Goal: Task Accomplishment & Management: Complete application form

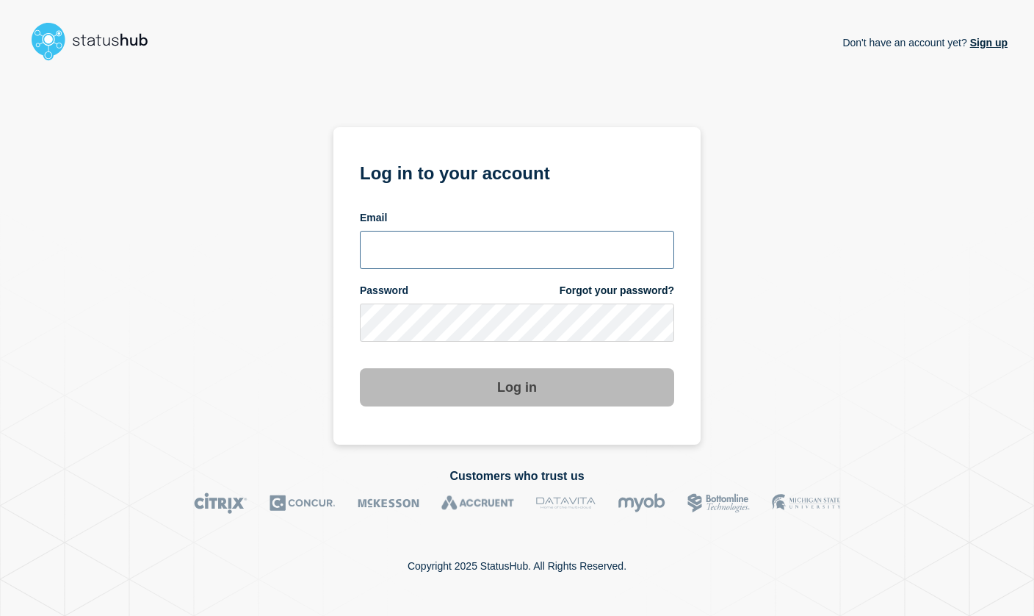
type input "[EMAIL_ADDRESS][DOMAIN_NAME]"
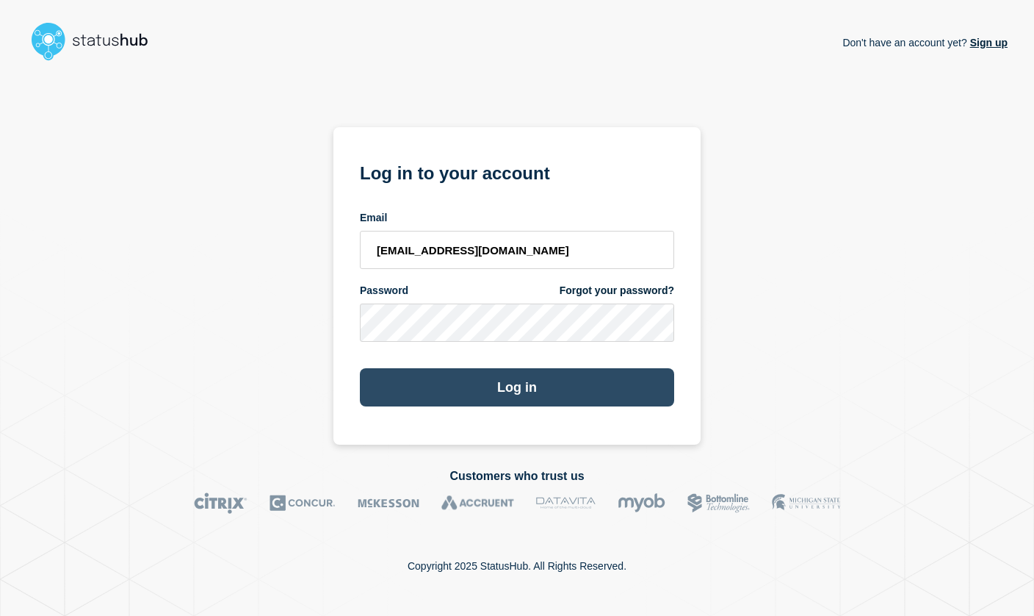
click at [509, 389] on button "Log in" at bounding box center [517, 387] width 314 height 38
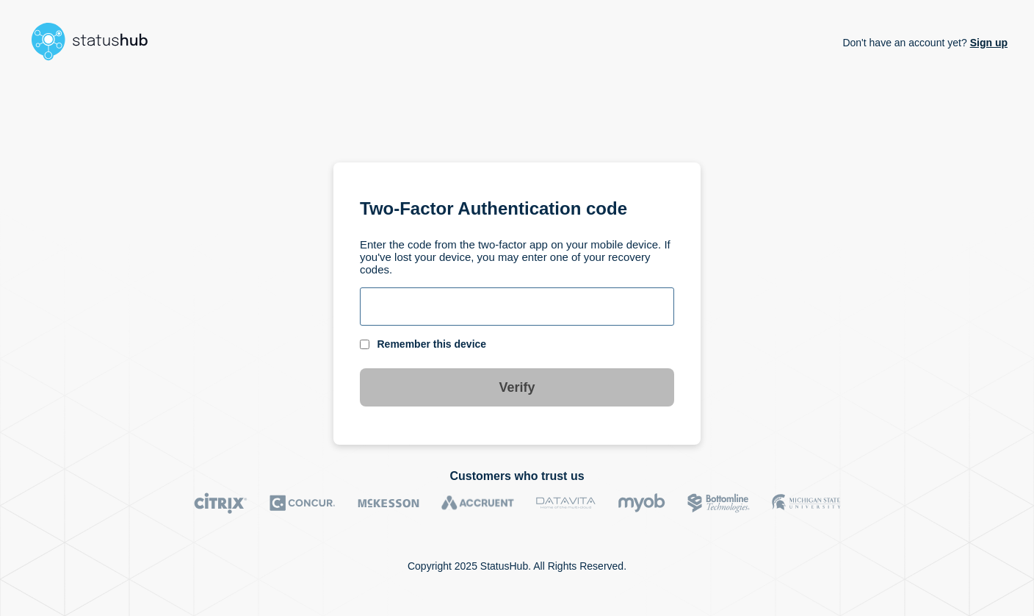
click at [425, 295] on input "text" at bounding box center [517, 306] width 314 height 38
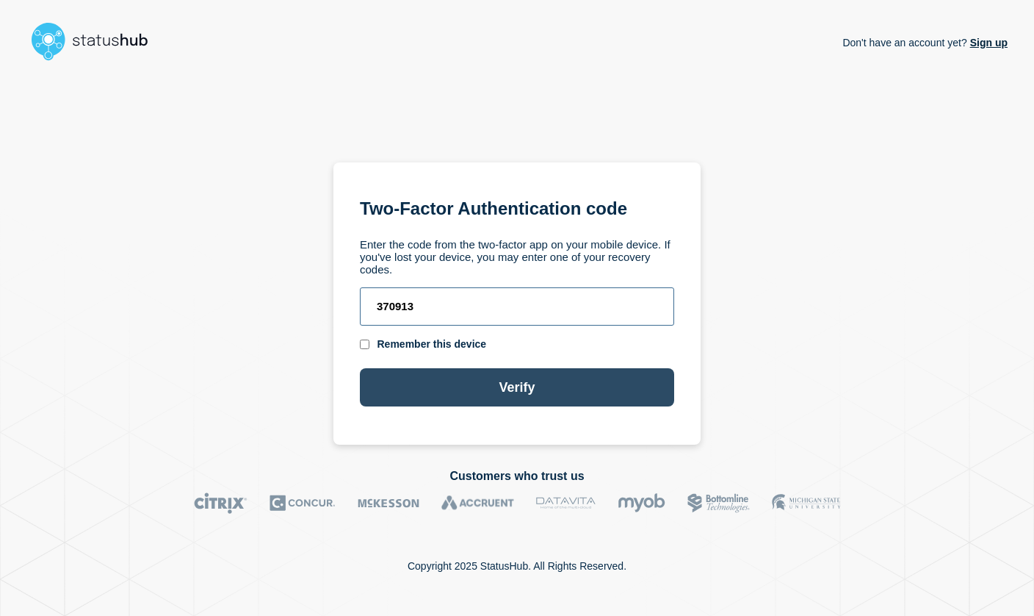
type input "370913"
click at [447, 383] on button "Verify" at bounding box center [517, 387] width 314 height 38
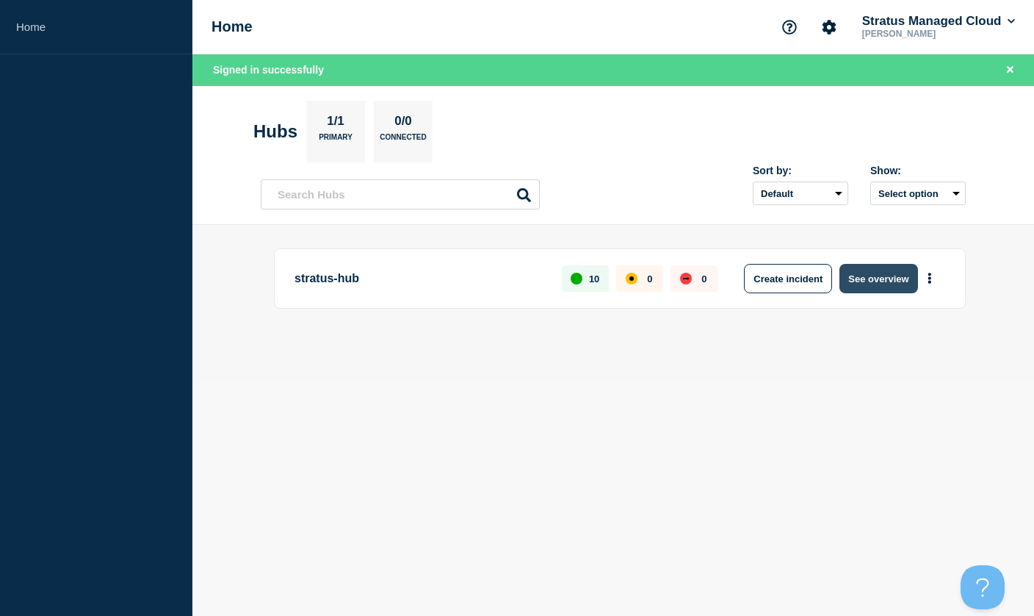
click at [901, 284] on button "See overview" at bounding box center [879, 278] width 78 height 29
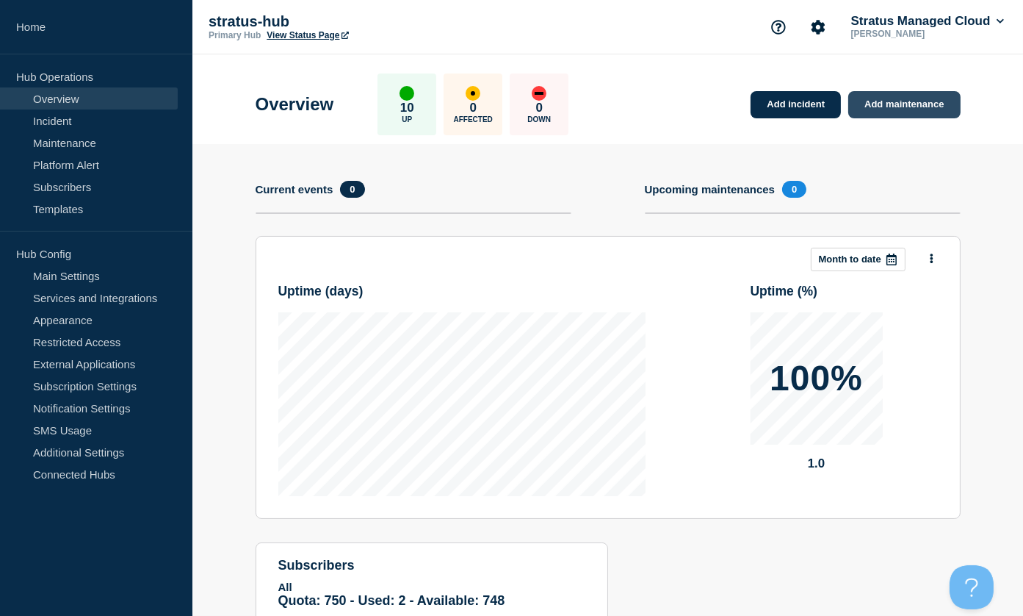
click at [921, 107] on link "Add maintenance" at bounding box center [905, 104] width 112 height 27
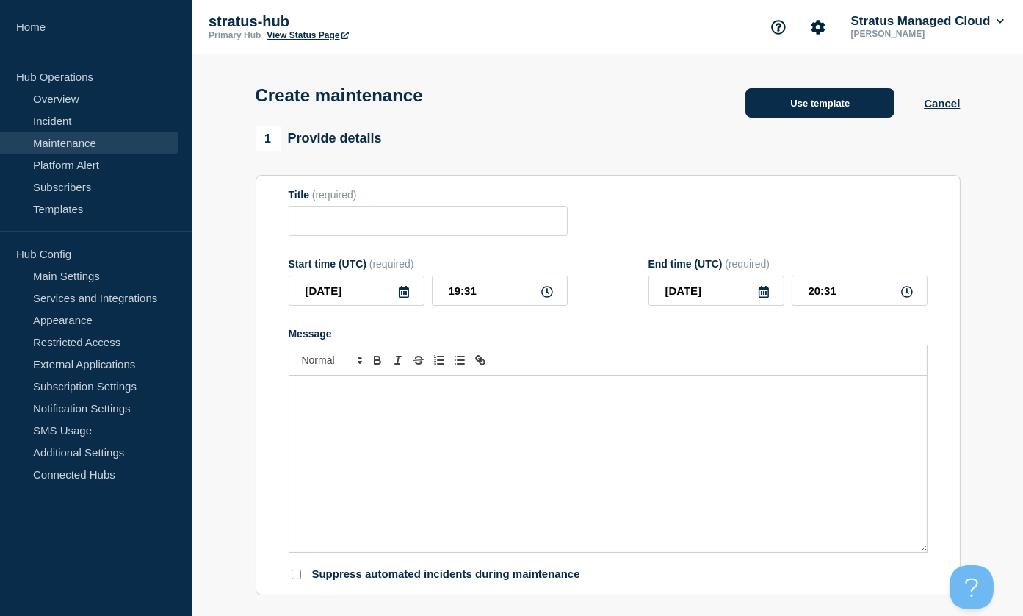
click at [861, 107] on button "Use template" at bounding box center [820, 102] width 149 height 29
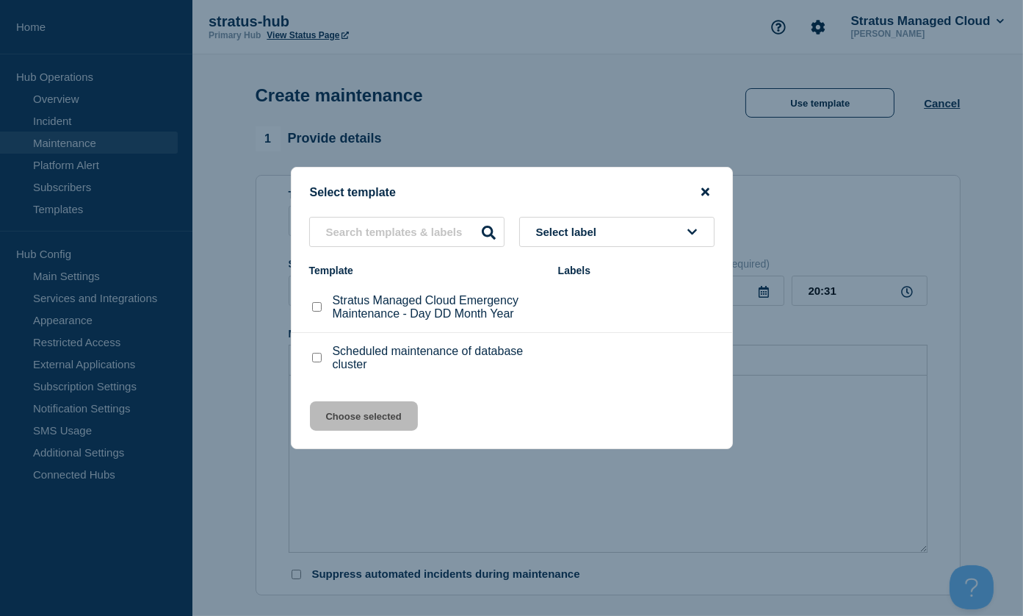
click at [706, 191] on icon "close button" at bounding box center [706, 192] width 8 height 8
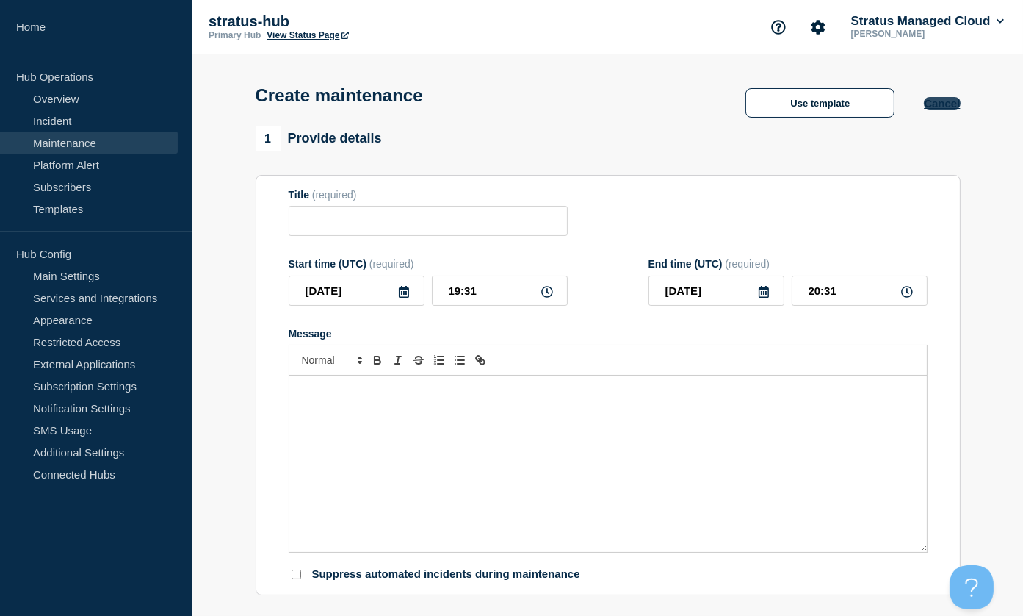
click at [956, 102] on button "Cancel" at bounding box center [942, 103] width 36 height 12
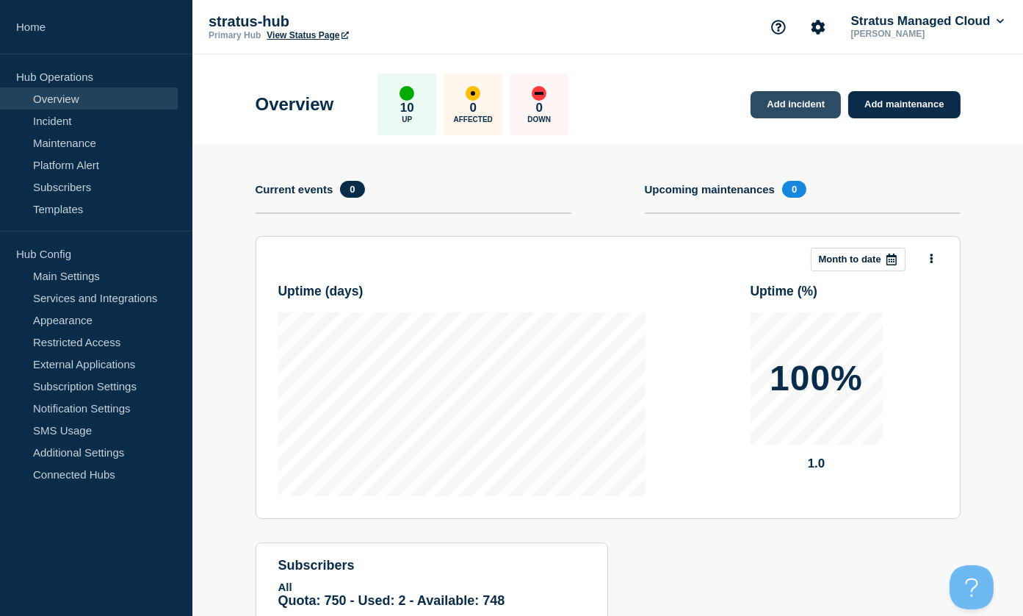
click at [796, 109] on link "Add incident" at bounding box center [796, 104] width 90 height 27
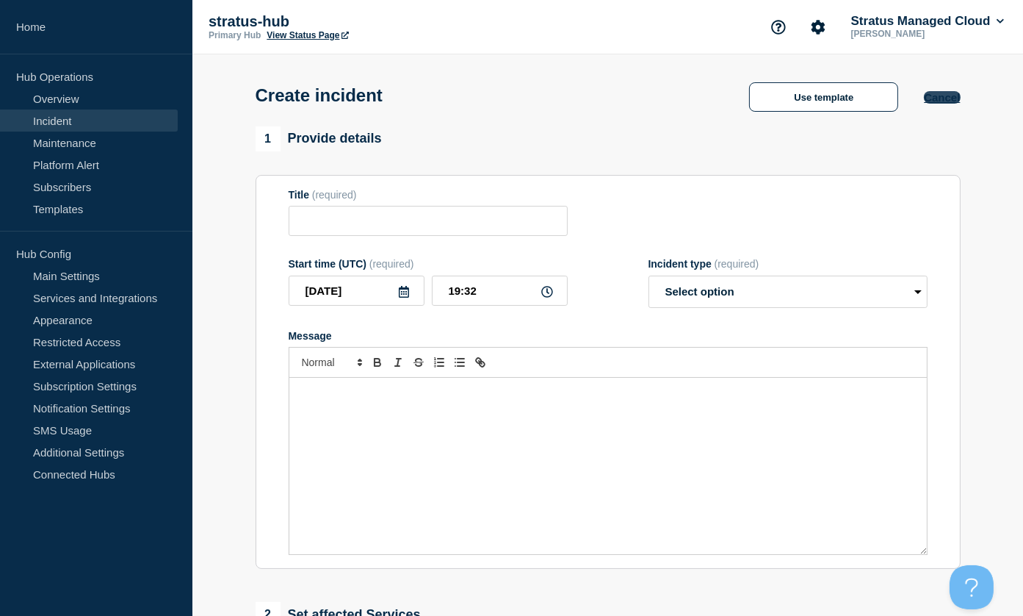
click at [941, 104] on button "Cancel" at bounding box center [942, 97] width 36 height 12
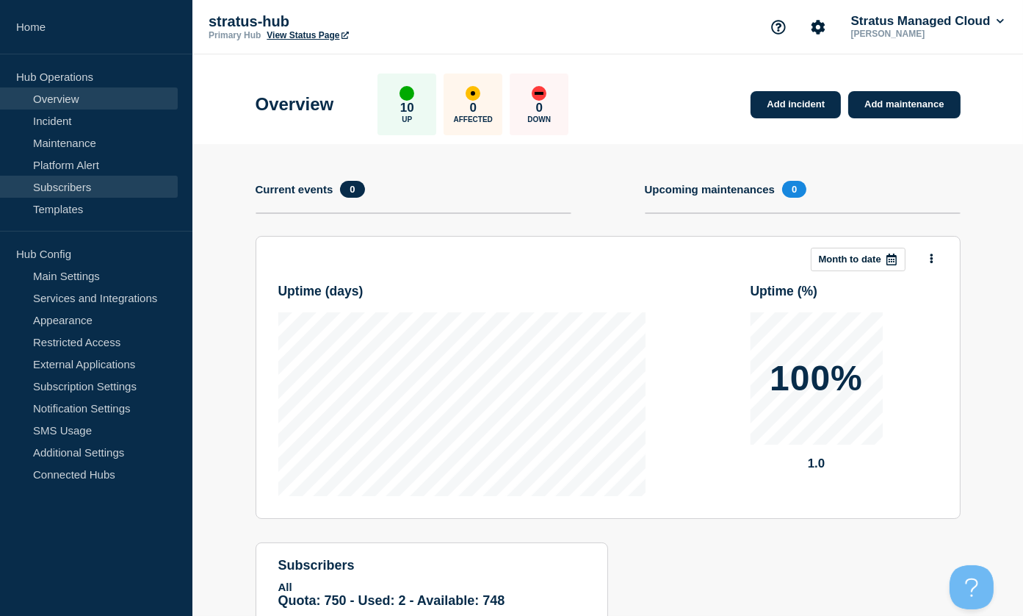
click at [88, 189] on link "Subscribers" at bounding box center [89, 187] width 178 height 22
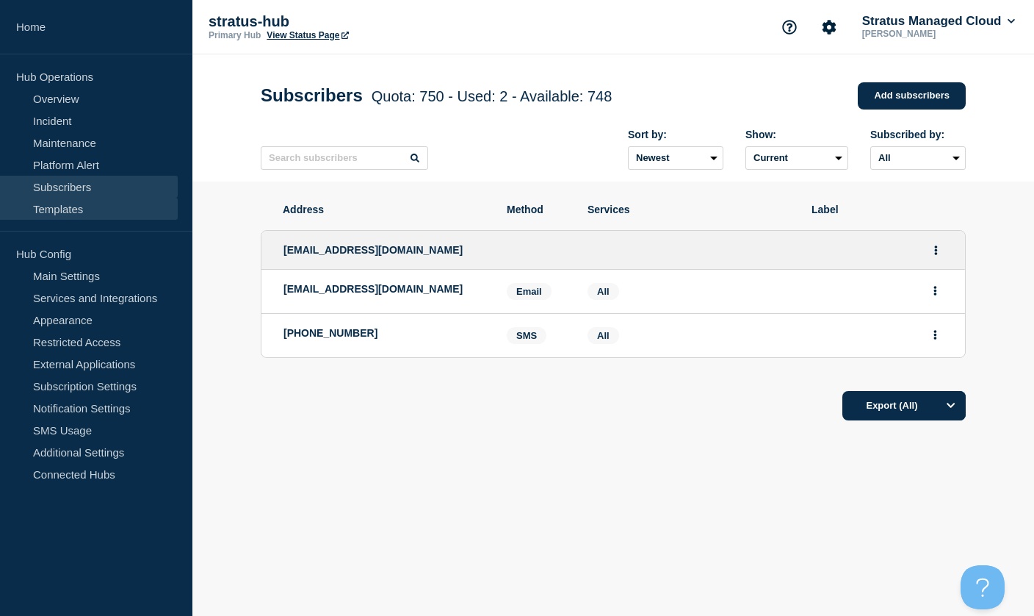
click at [73, 211] on link "Templates" at bounding box center [89, 209] width 178 height 22
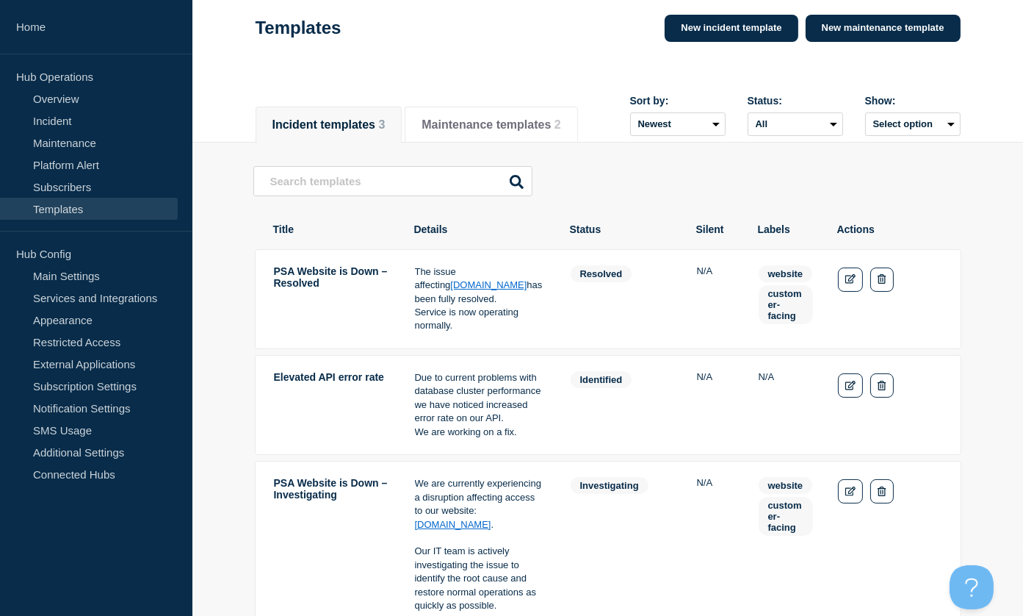
scroll to position [62, 0]
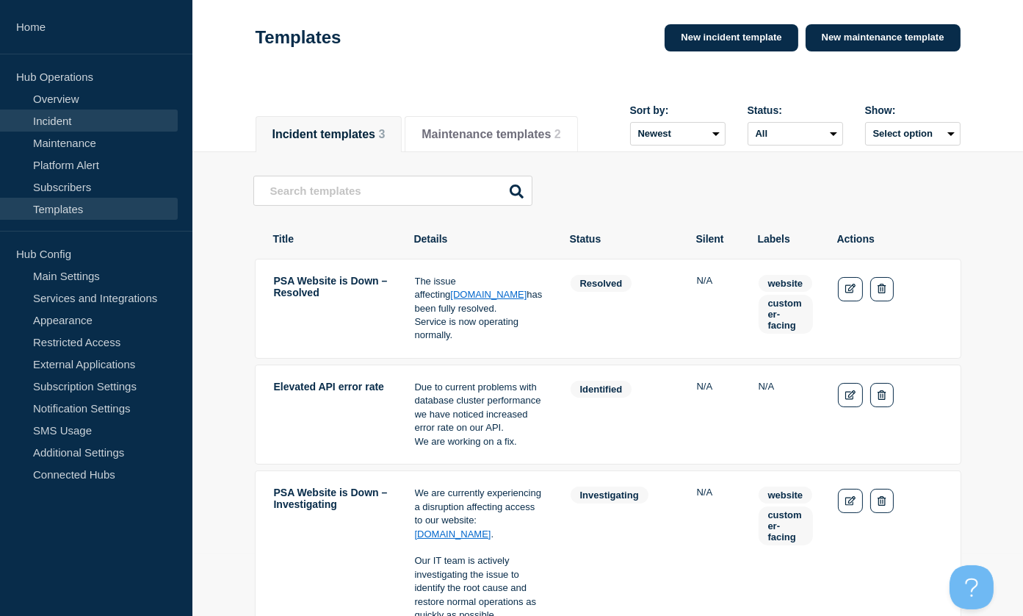
click at [71, 116] on link "Incident" at bounding box center [89, 120] width 178 height 22
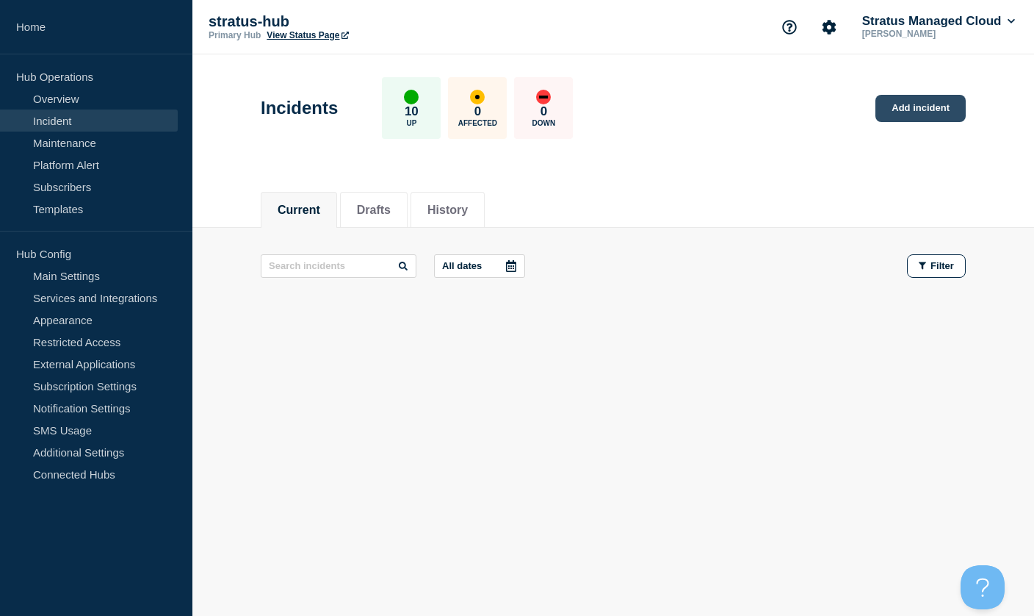
click at [932, 115] on link "Add incident" at bounding box center [921, 108] width 90 height 27
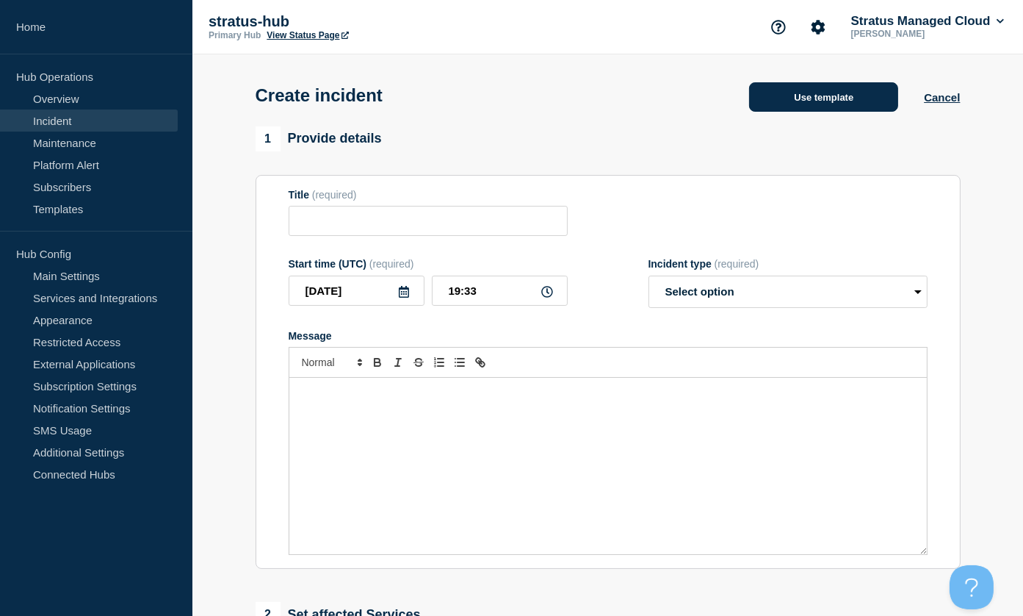
click at [824, 107] on button "Use template" at bounding box center [823, 96] width 149 height 29
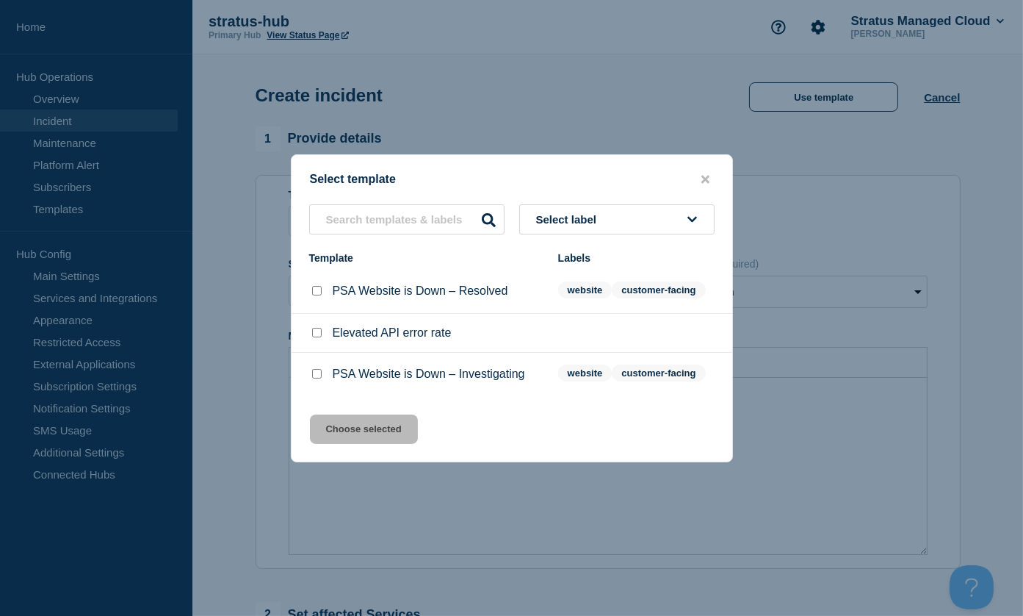
click at [323, 294] on div at bounding box center [316, 291] width 15 height 15
click at [316, 294] on input "PSA Website is Down – Resolved checkbox" at bounding box center [317, 291] width 10 height 10
checkbox input "true"
click at [399, 429] on button "Choose selected" at bounding box center [364, 428] width 108 height 29
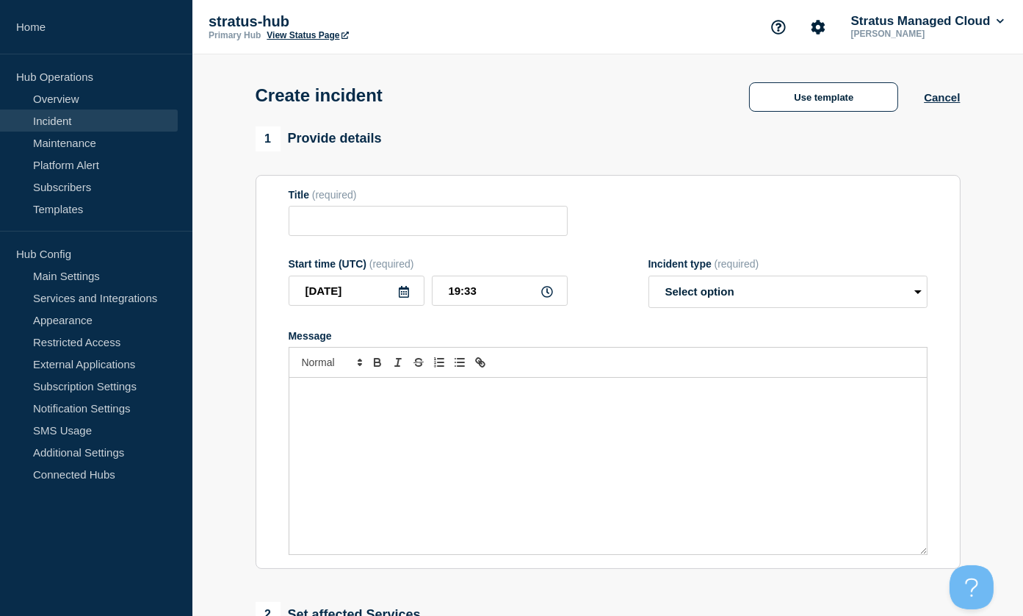
type input "PSA Website is Down – Resolved"
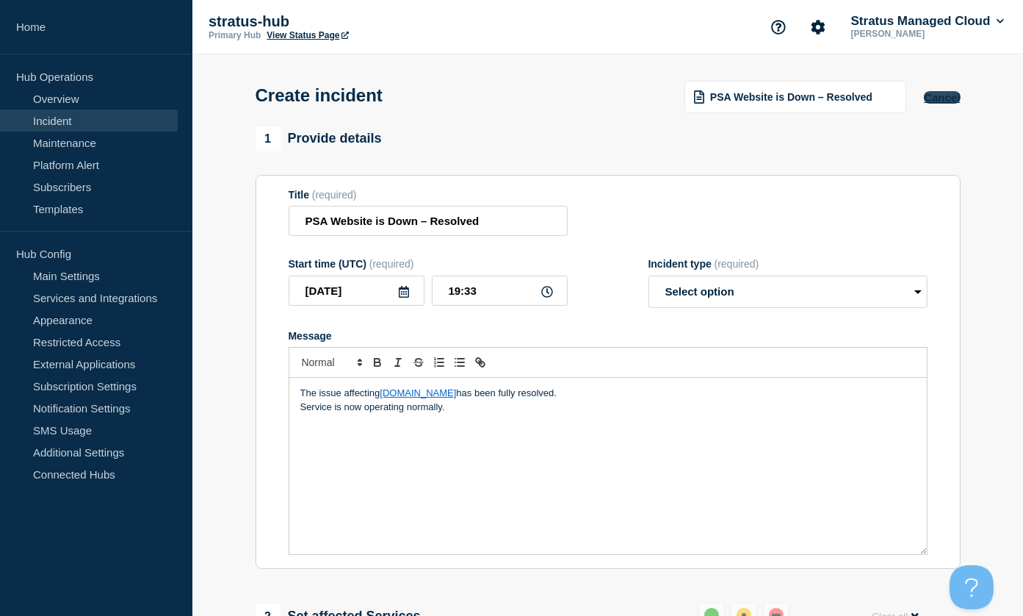
click at [943, 98] on button "Cancel" at bounding box center [942, 97] width 36 height 12
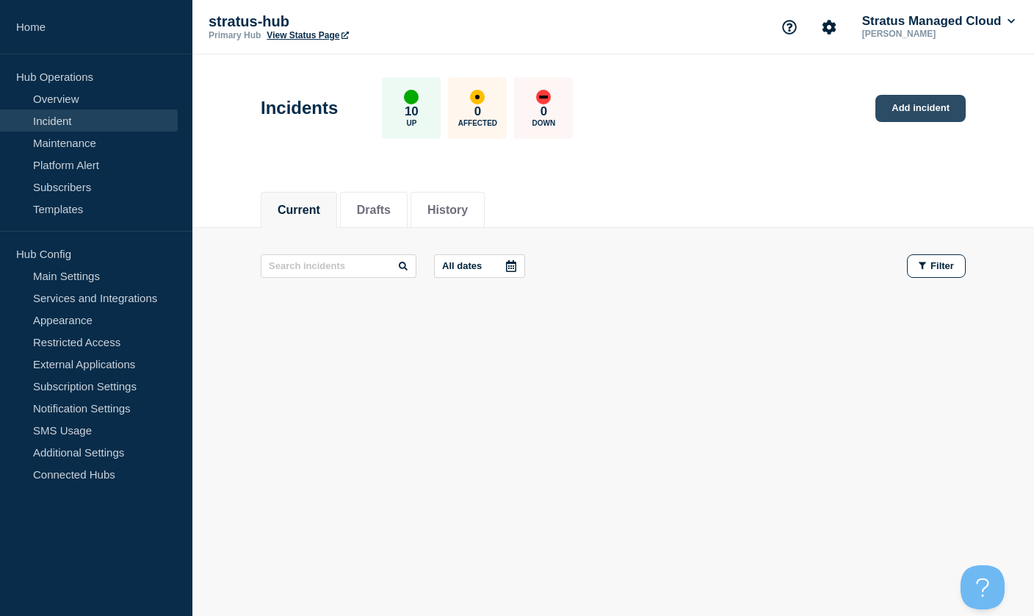
click at [915, 111] on link "Add incident" at bounding box center [921, 108] width 90 height 27
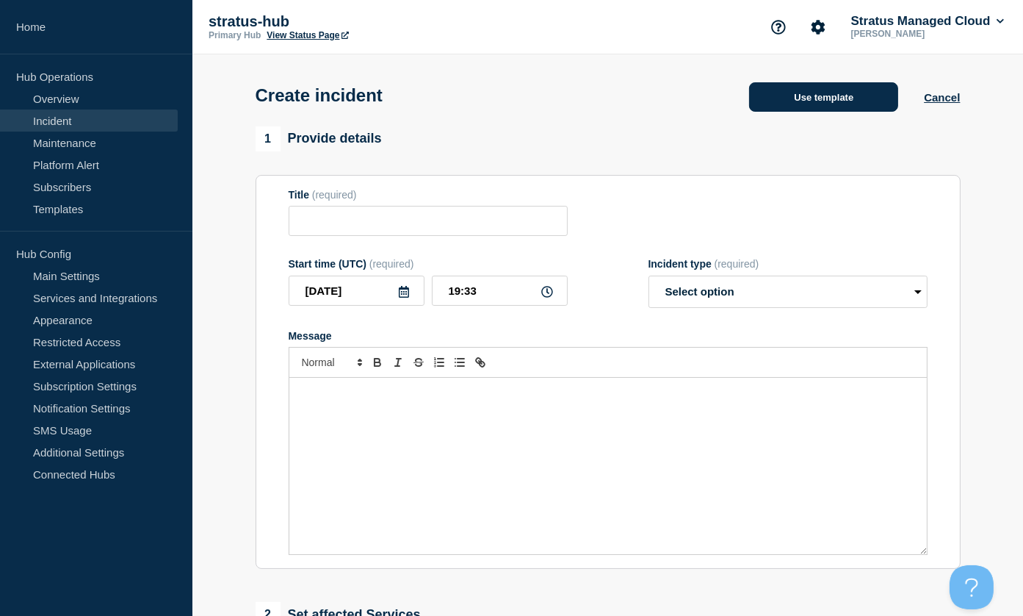
click at [815, 101] on button "Use template" at bounding box center [823, 96] width 149 height 29
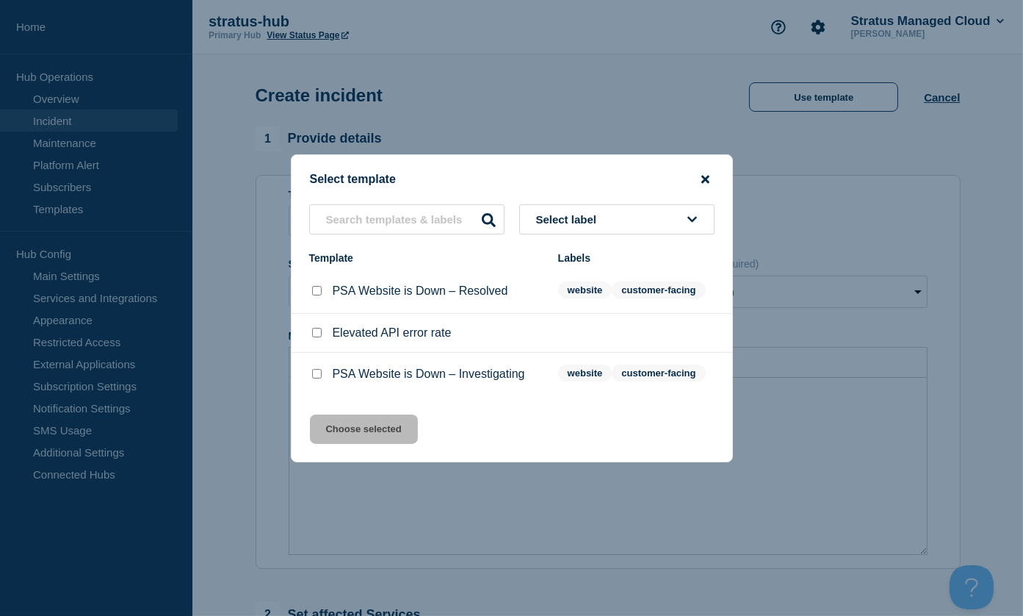
click at [703, 175] on icon "close button" at bounding box center [706, 179] width 8 height 8
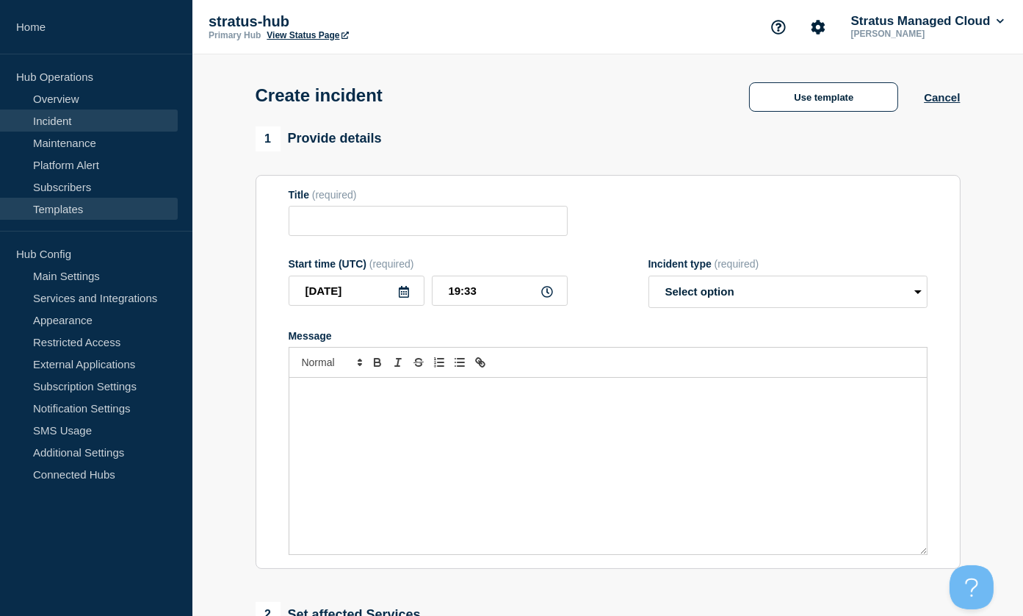
click at [65, 209] on link "Templates" at bounding box center [89, 209] width 178 height 22
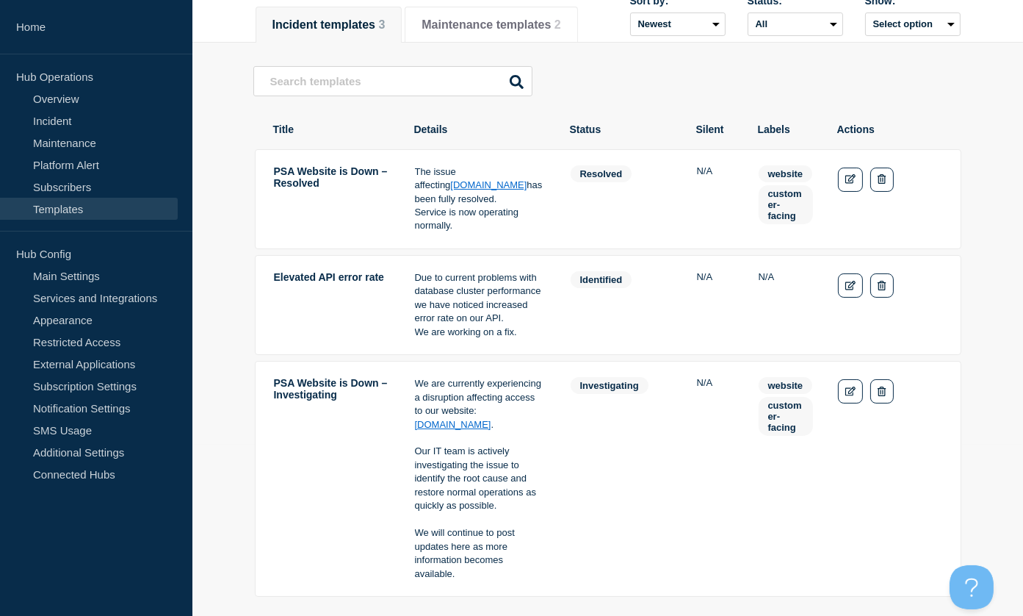
scroll to position [171, 0]
click at [82, 293] on link "Services and Integrations" at bounding box center [89, 298] width 178 height 22
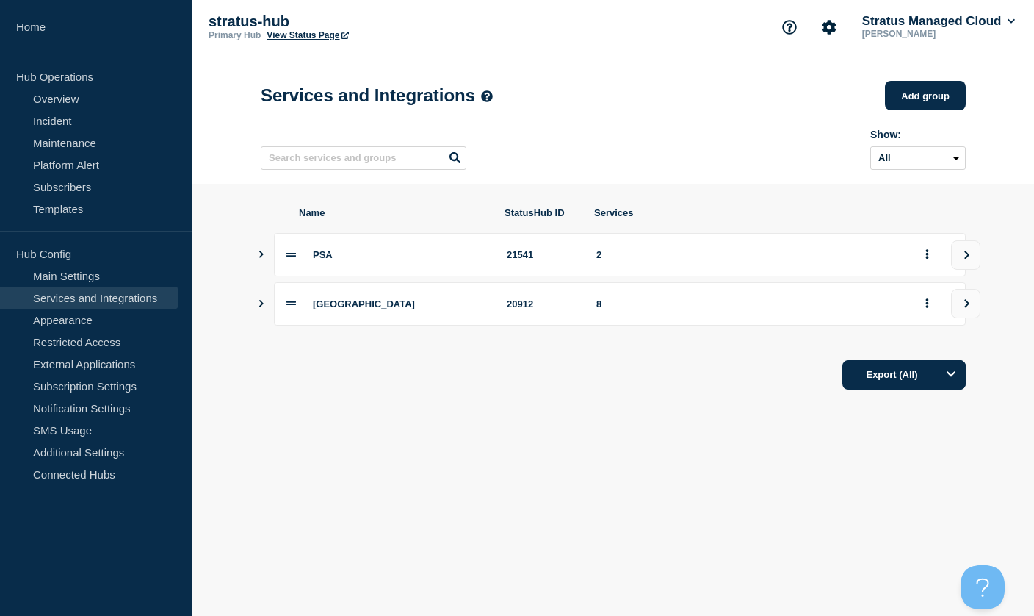
click at [258, 306] on icon "Show services" at bounding box center [261, 303] width 10 height 7
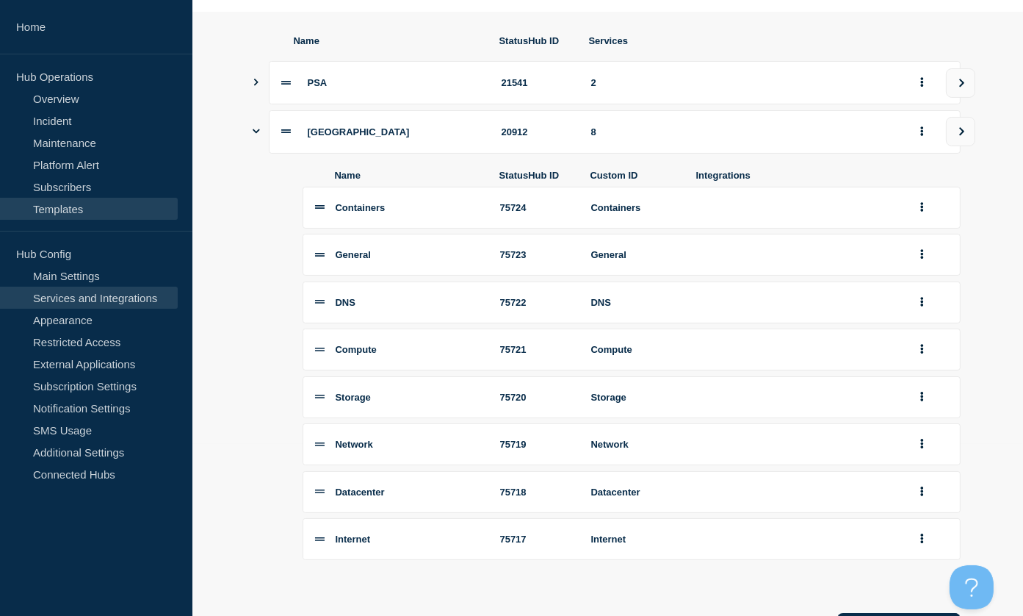
scroll to position [171, 0]
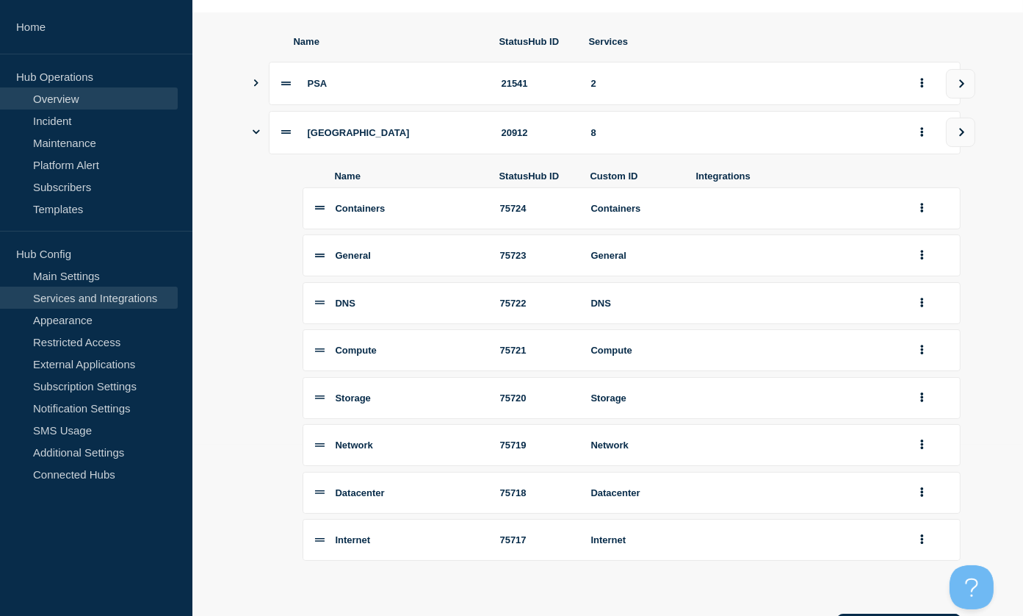
click at [76, 104] on link "Overview" at bounding box center [89, 98] width 178 height 22
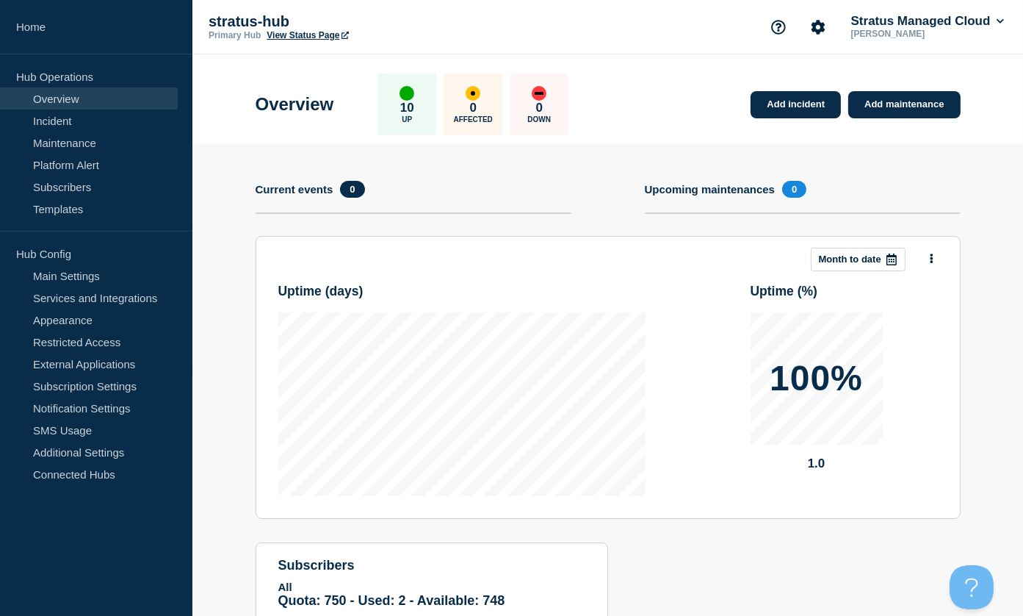
click at [312, 35] on link "View Status Page" at bounding box center [308, 35] width 82 height 10
click at [812, 107] on link "Add incident" at bounding box center [796, 104] width 90 height 27
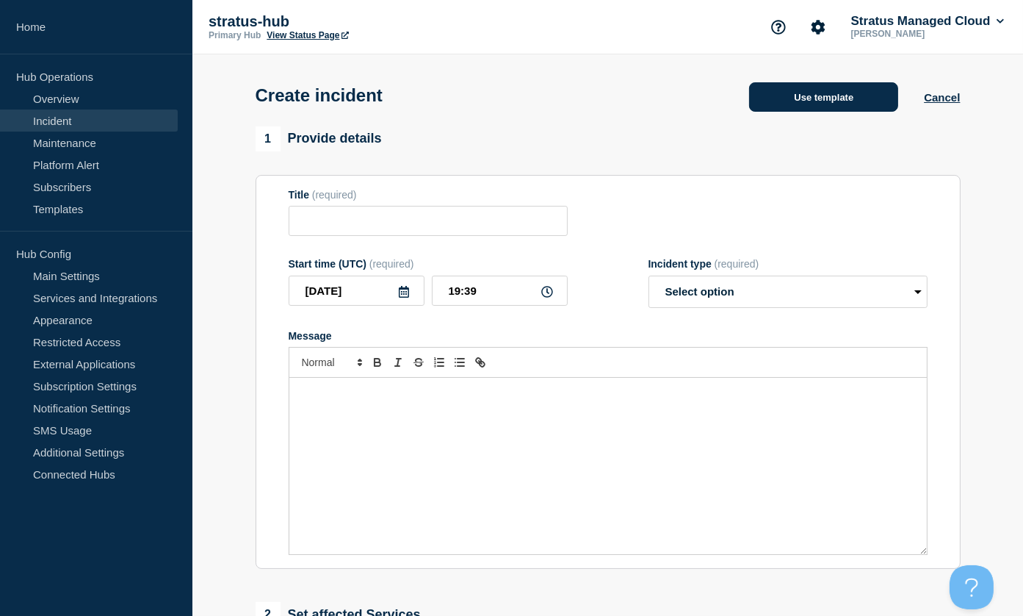
click at [822, 98] on button "Use template" at bounding box center [823, 96] width 149 height 29
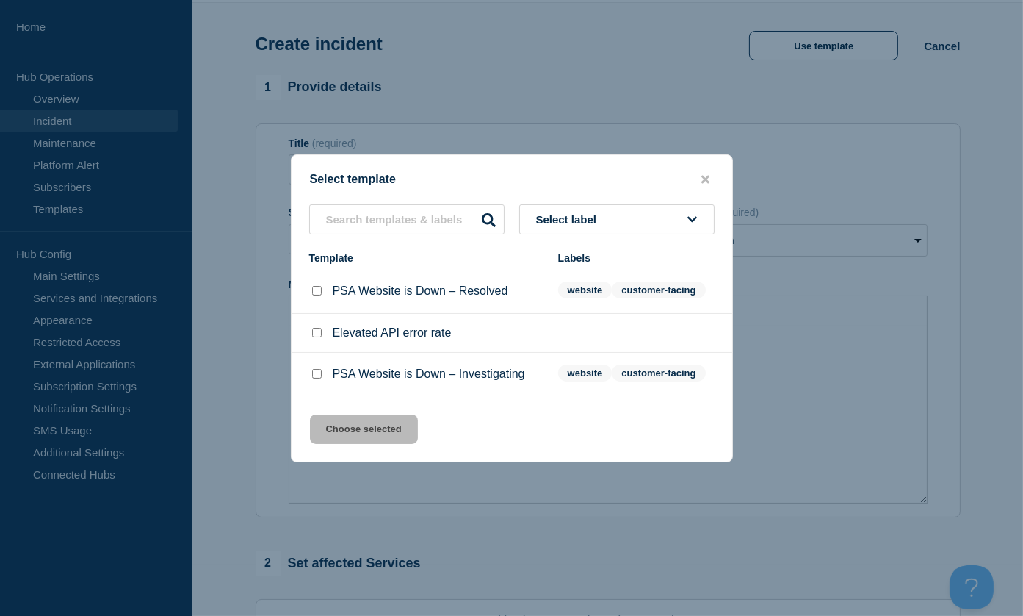
scroll to position [98, 0]
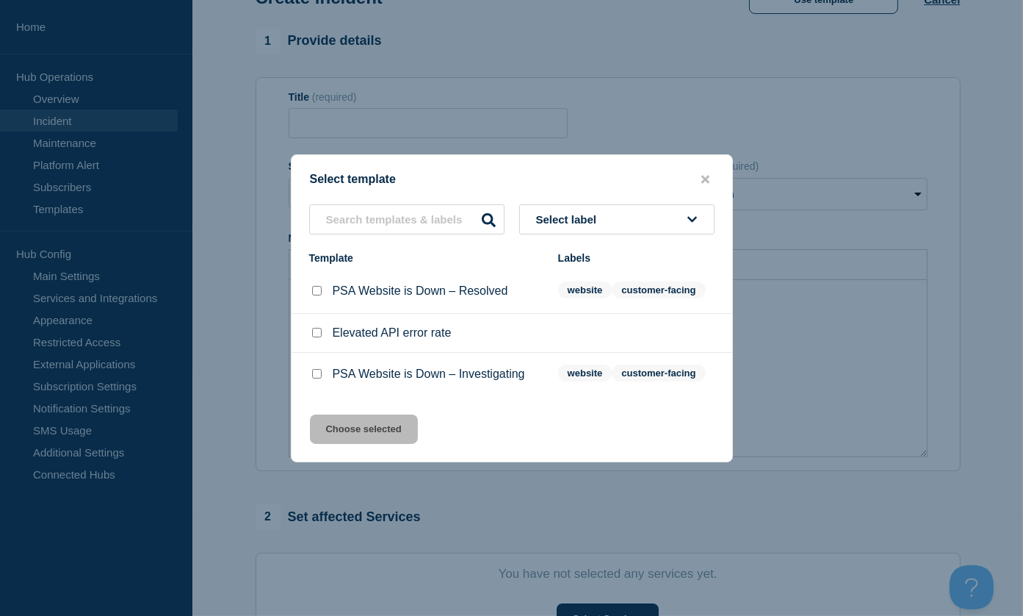
click at [318, 378] on input "PSA Website is Down – Investigating checkbox" at bounding box center [317, 374] width 10 height 10
checkbox input "true"
click at [381, 433] on button "Choose selected" at bounding box center [364, 428] width 108 height 29
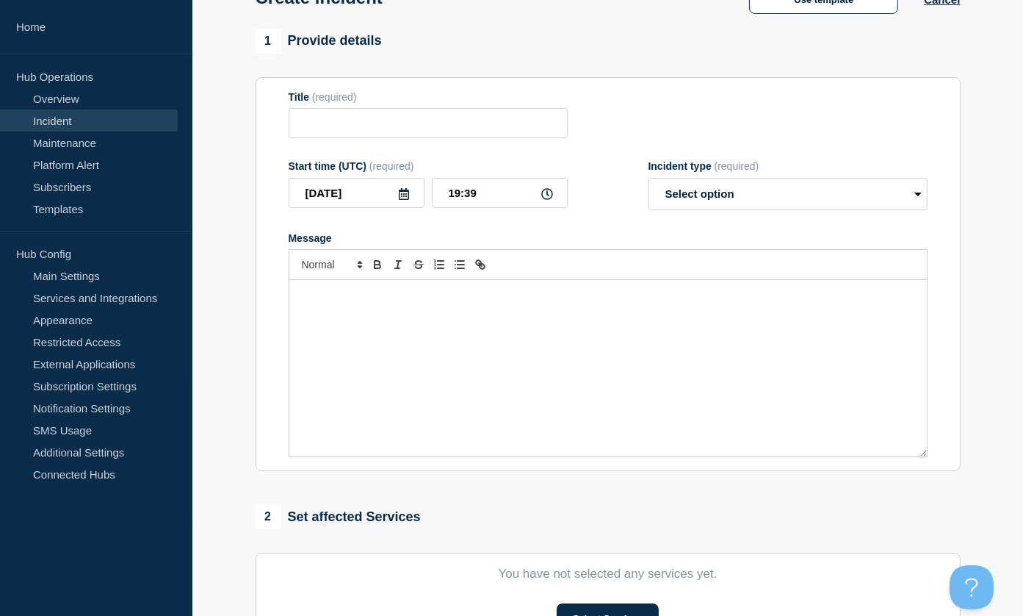
type input "PSA Website is Down – Investigating"
select select "investigating"
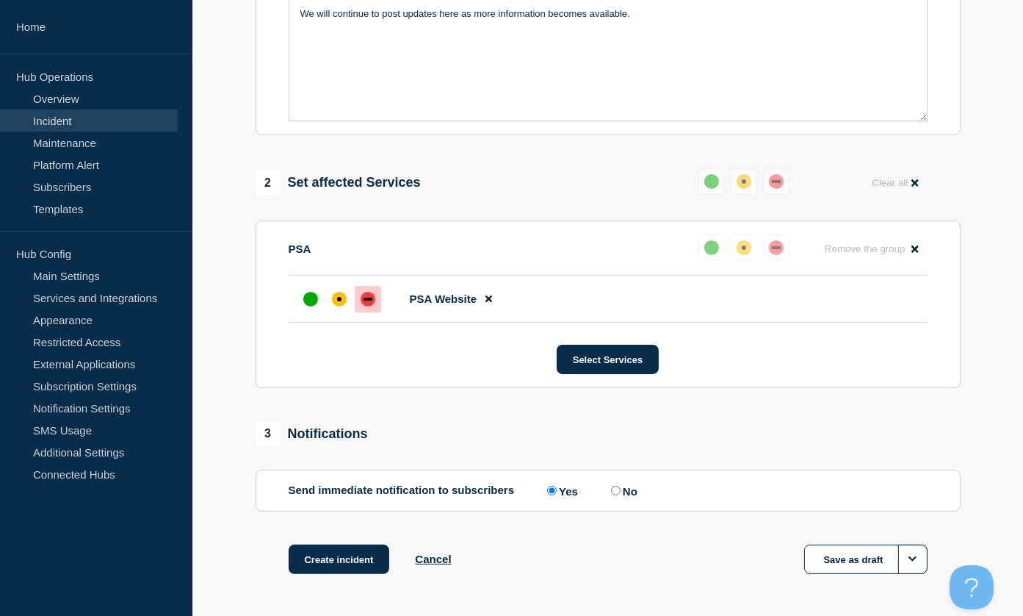
scroll to position [441, 0]
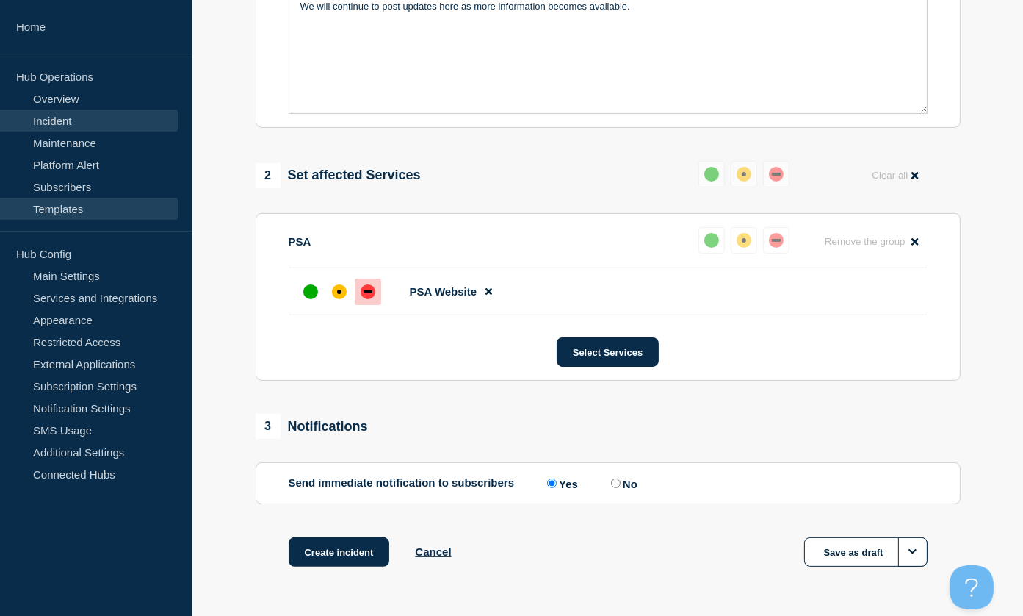
click at [66, 207] on link "Templates" at bounding box center [89, 209] width 178 height 22
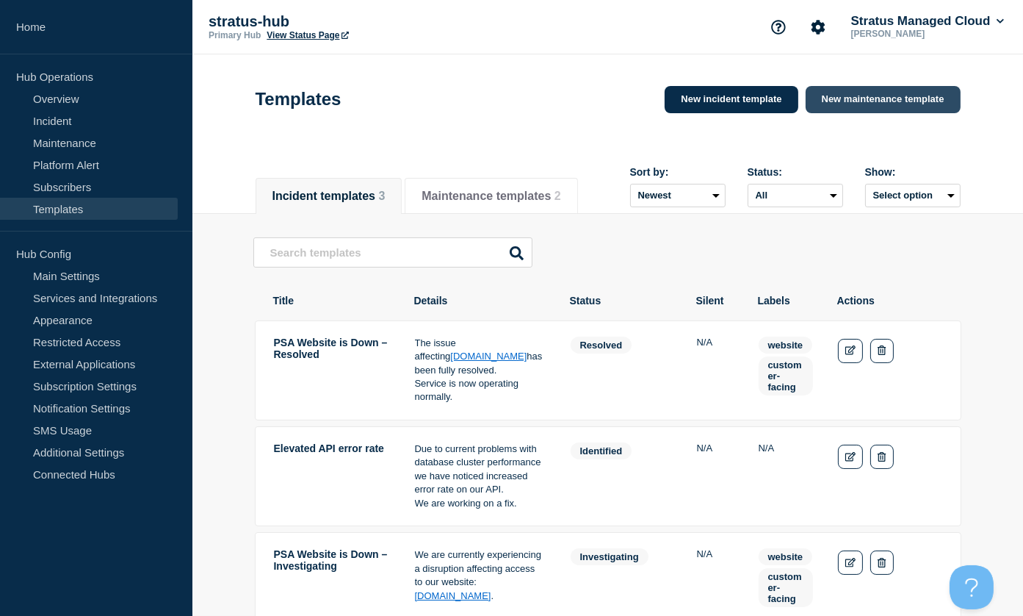
click at [858, 102] on link "New maintenance template" at bounding box center [883, 99] width 155 height 27
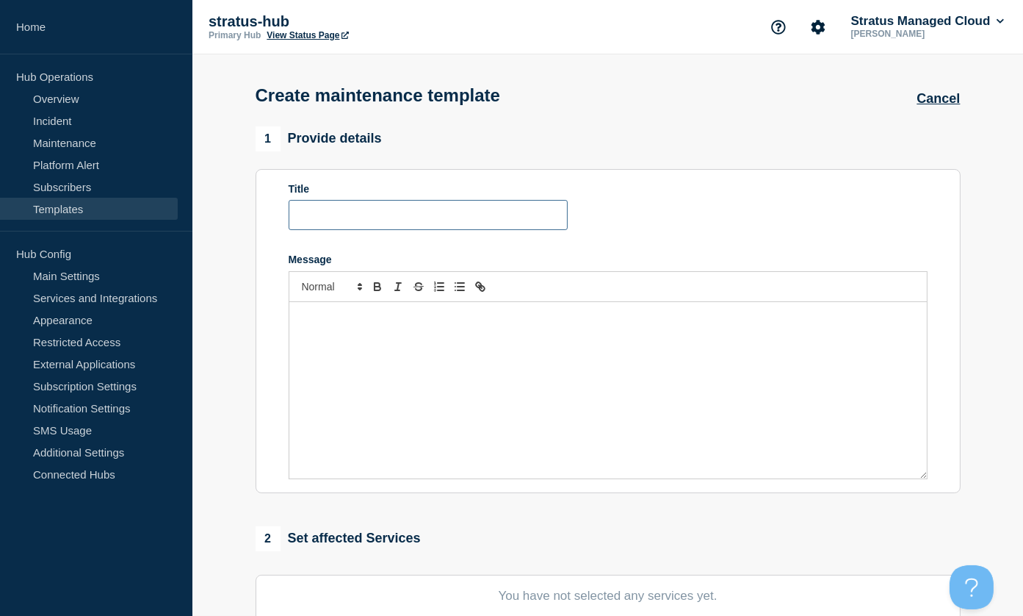
click at [357, 217] on input "Title" at bounding box center [428, 215] width 279 height 30
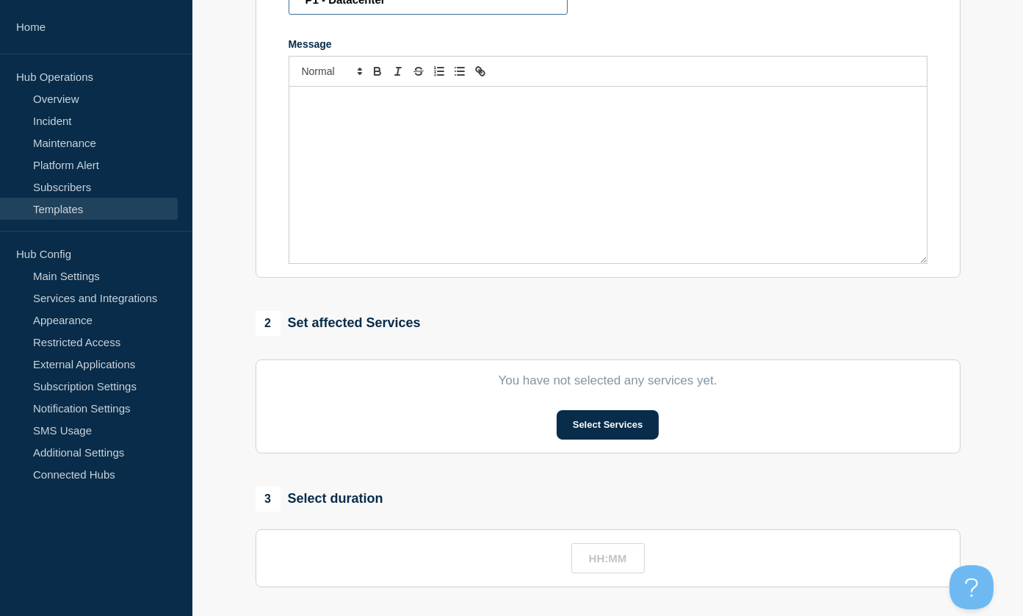
scroll to position [269, 0]
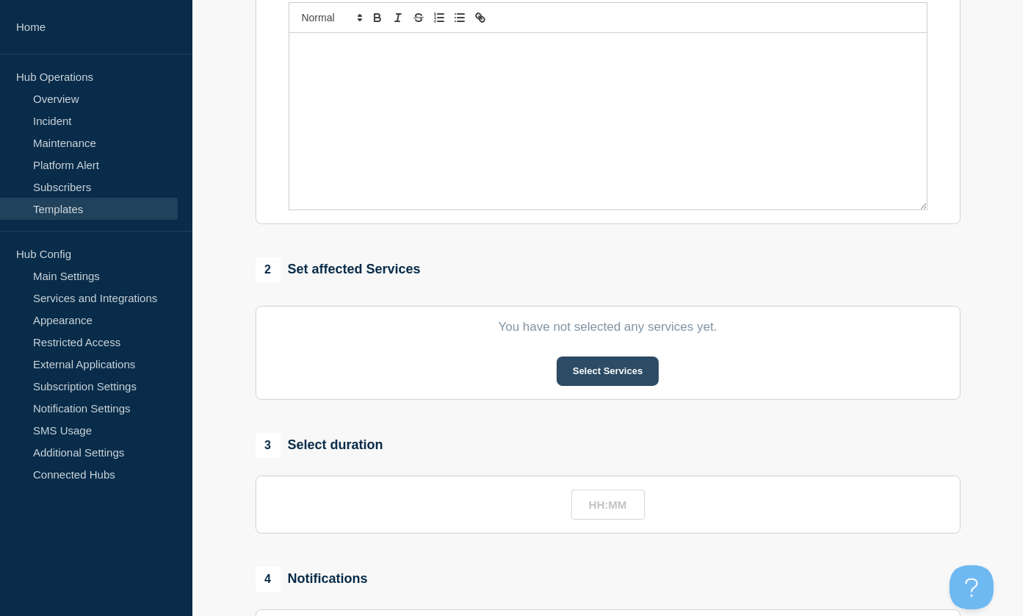
type input "P1 - Datacenter"
click at [610, 365] on button "Select Services" at bounding box center [608, 370] width 102 height 29
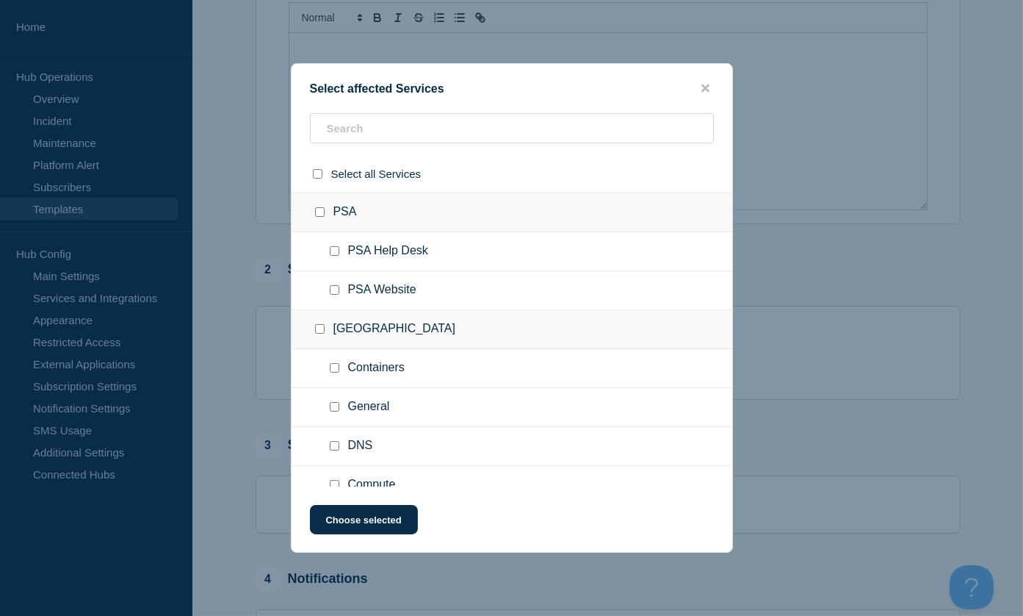
click at [317, 323] on div at bounding box center [322, 329] width 21 height 15
click at [317, 327] on input "Mississauga checkbox" at bounding box center [320, 329] width 10 height 10
checkbox input "true"
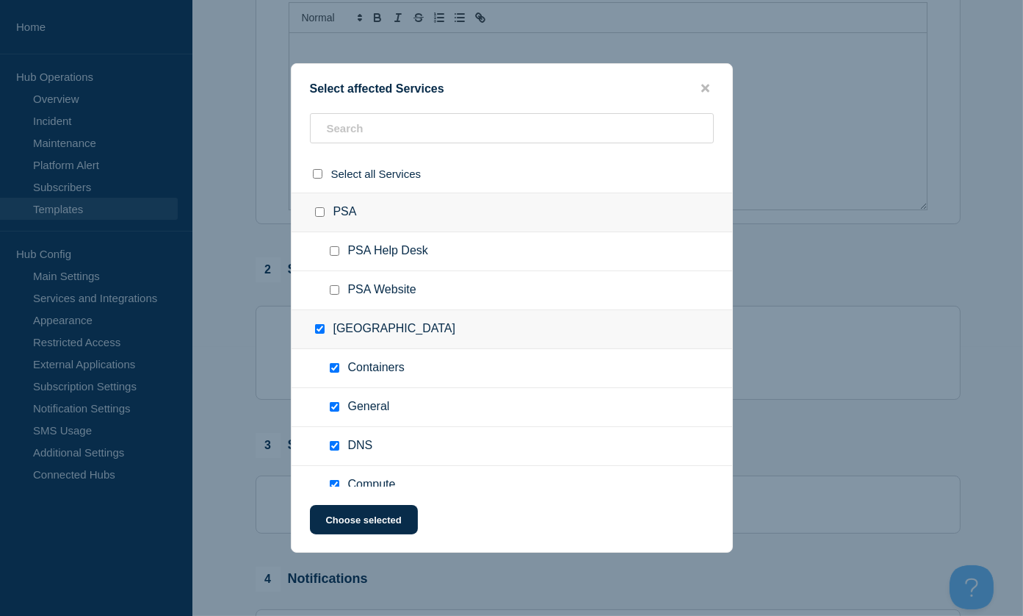
checkbox input "true"
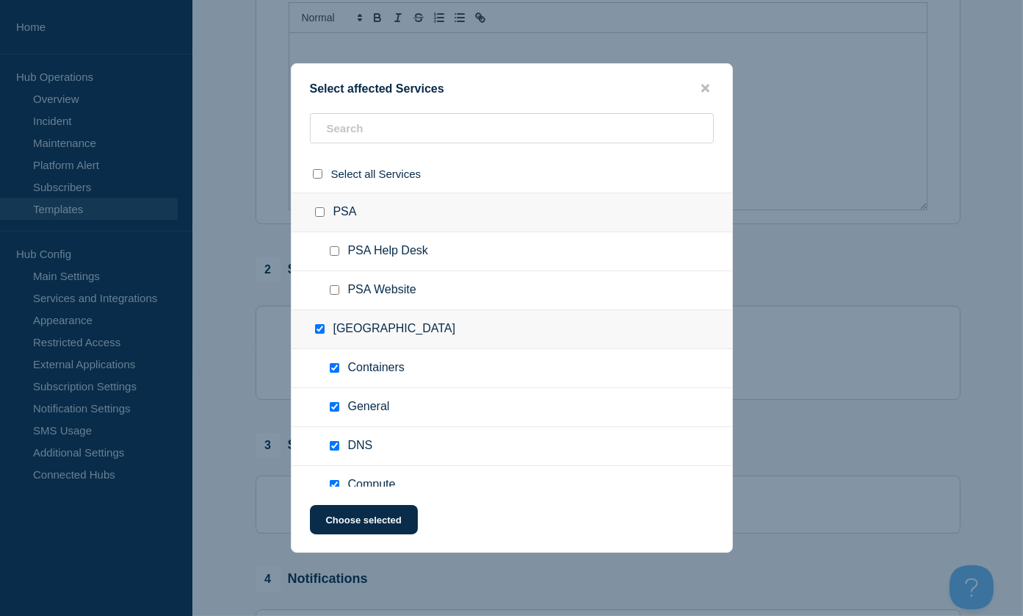
checkbox input "true"
click at [347, 520] on button "Choose selected" at bounding box center [364, 519] width 108 height 29
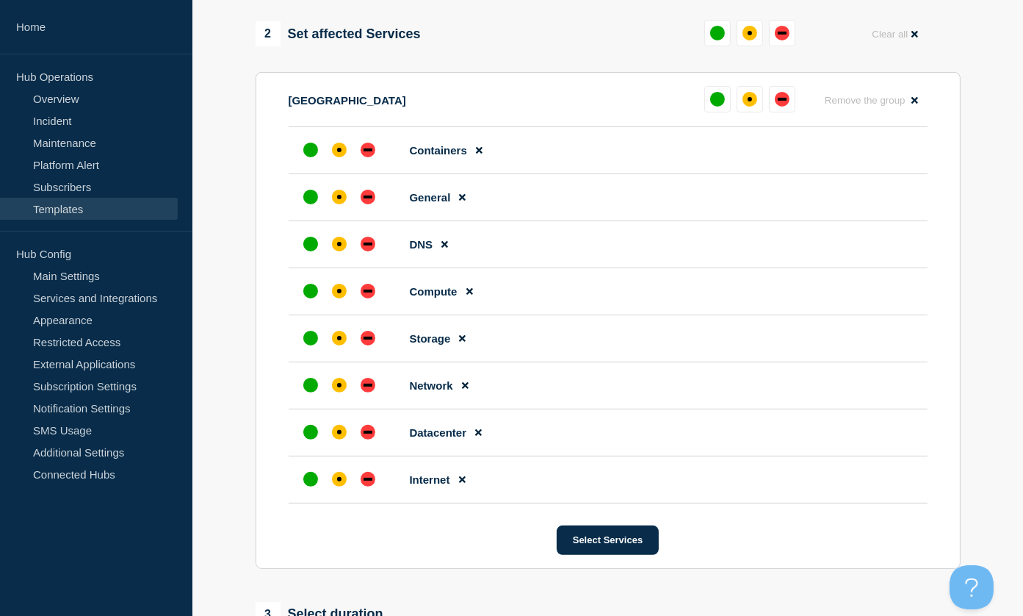
scroll to position [538, 0]
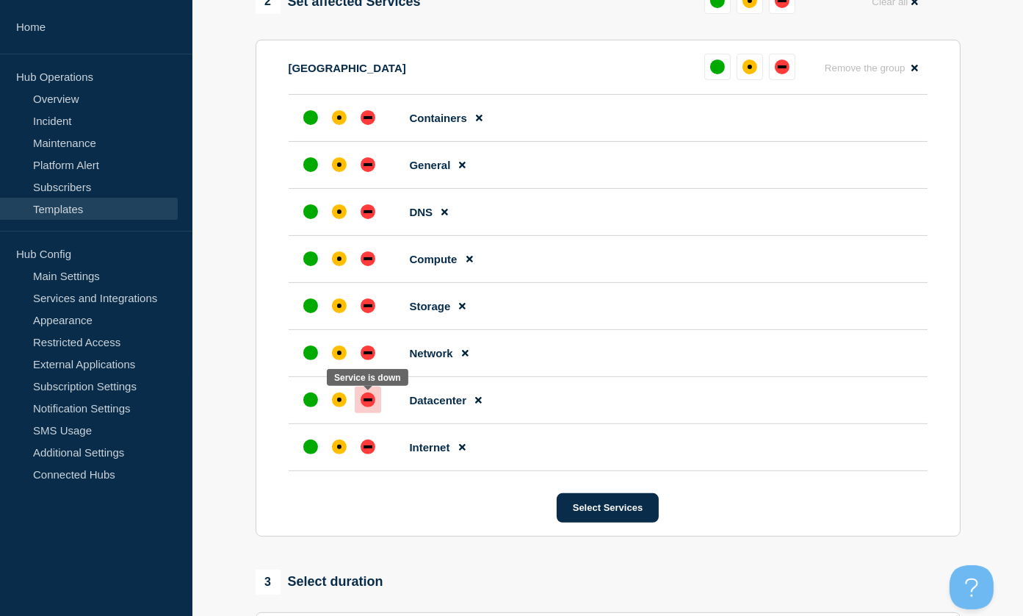
click at [375, 403] on div at bounding box center [368, 399] width 26 height 26
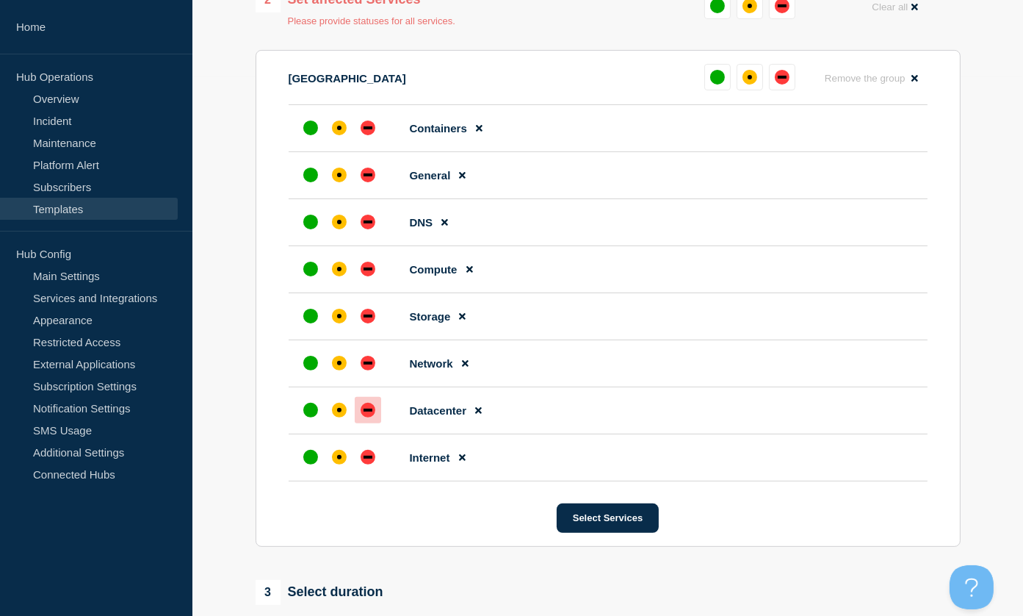
scroll to position [536, 0]
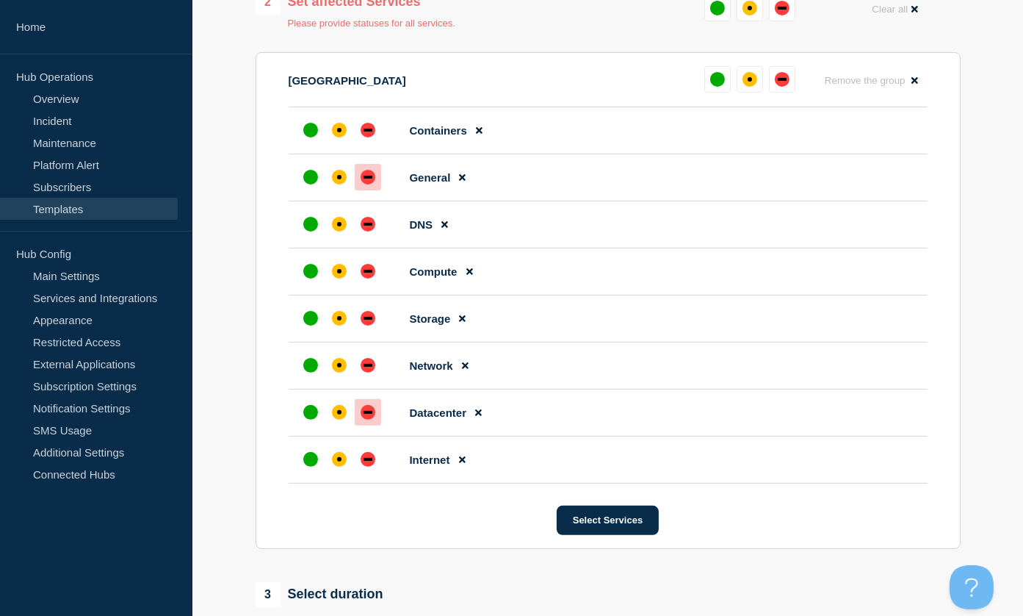
click at [368, 177] on div "down" at bounding box center [368, 177] width 15 height 15
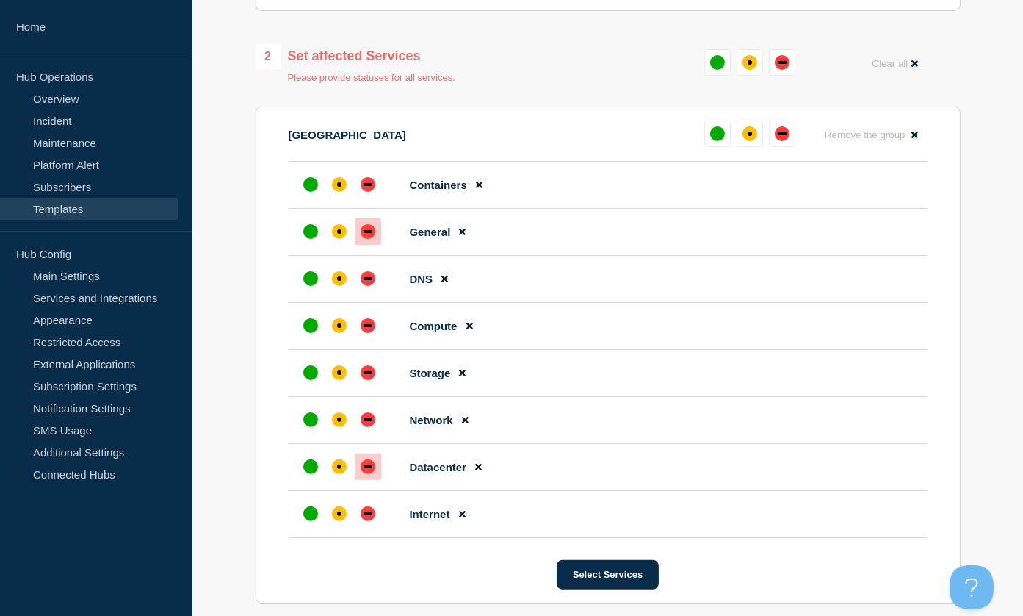
scroll to position [488, 0]
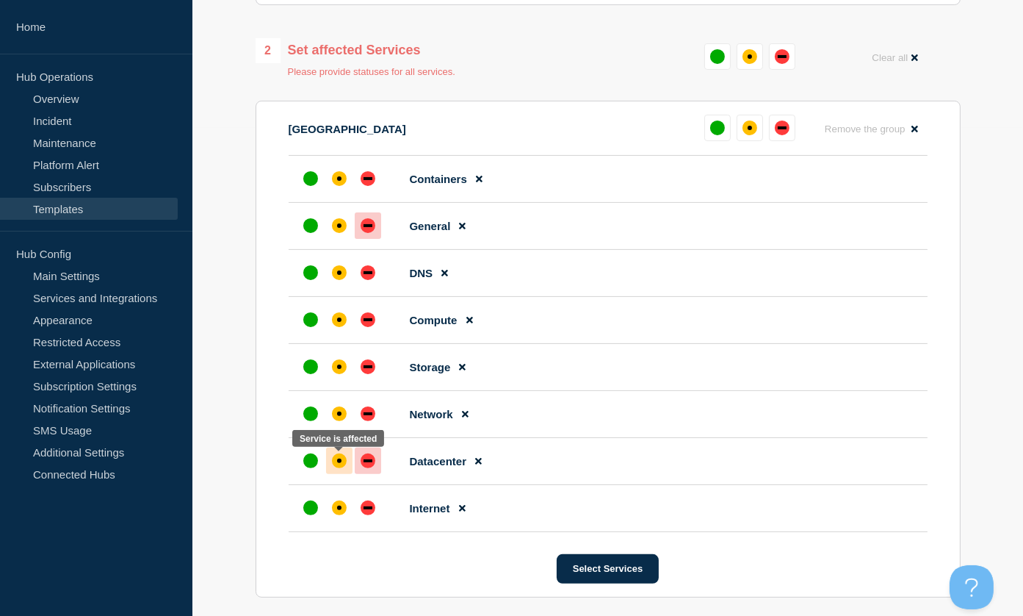
click at [339, 462] on div "affected" at bounding box center [339, 460] width 4 height 4
click at [363, 467] on div "down" at bounding box center [368, 460] width 15 height 15
click at [370, 175] on div "down" at bounding box center [368, 178] width 15 height 15
click at [369, 255] on li "DNS" at bounding box center [608, 273] width 639 height 47
drag, startPoint x: 360, startPoint y: 280, endPoint x: 364, endPoint y: 295, distance: 15.9
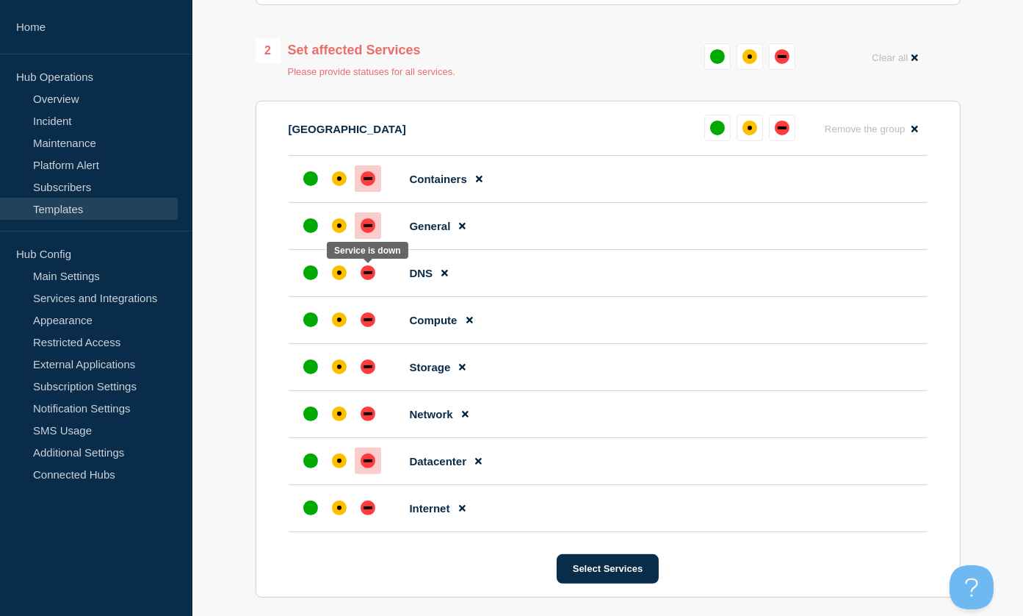
click at [360, 279] on div at bounding box center [368, 272] width 26 height 26
click at [366, 314] on div at bounding box center [368, 319] width 26 height 26
click at [372, 368] on div "down" at bounding box center [368, 366] width 15 height 15
drag, startPoint x: 364, startPoint y: 431, endPoint x: 369, endPoint y: 423, distance: 9.0
click at [364, 429] on li "Network" at bounding box center [608, 414] width 639 height 47
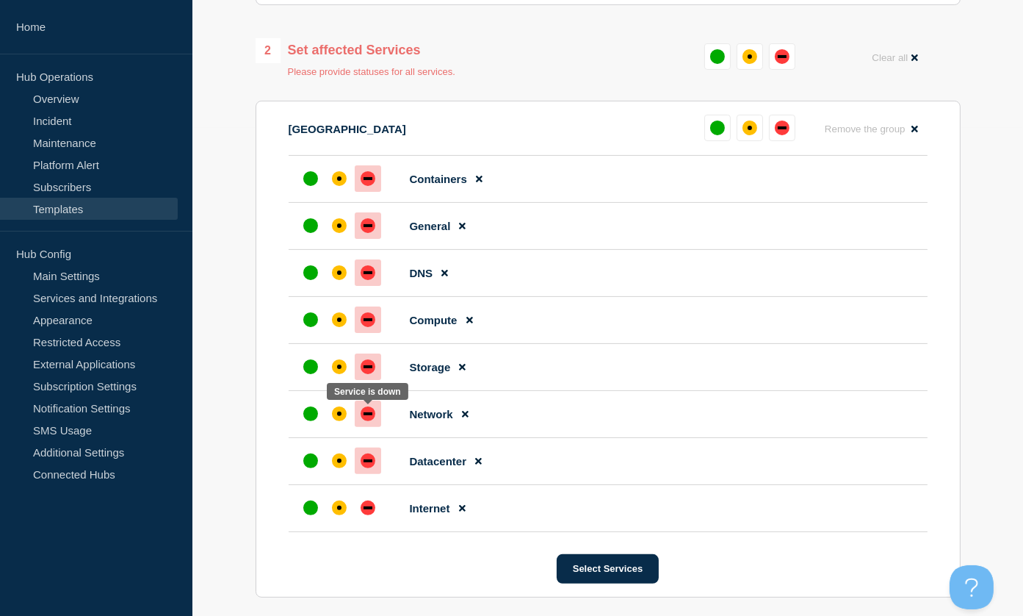
click at [374, 414] on div "down" at bounding box center [368, 413] width 15 height 15
click at [365, 515] on div "down" at bounding box center [368, 507] width 15 height 15
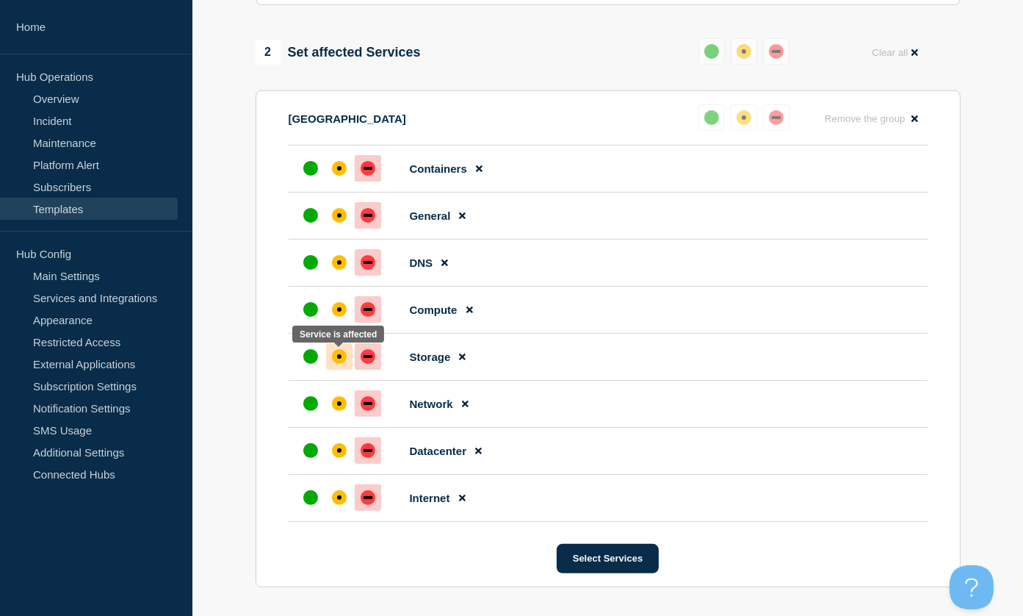
click at [339, 356] on div "affected" at bounding box center [339, 356] width 15 height 15
click at [370, 358] on div "down" at bounding box center [368, 356] width 9 height 3
click at [340, 311] on div "affected" at bounding box center [339, 309] width 4 height 4
click at [334, 165] on div "affected" at bounding box center [339, 168] width 15 height 15
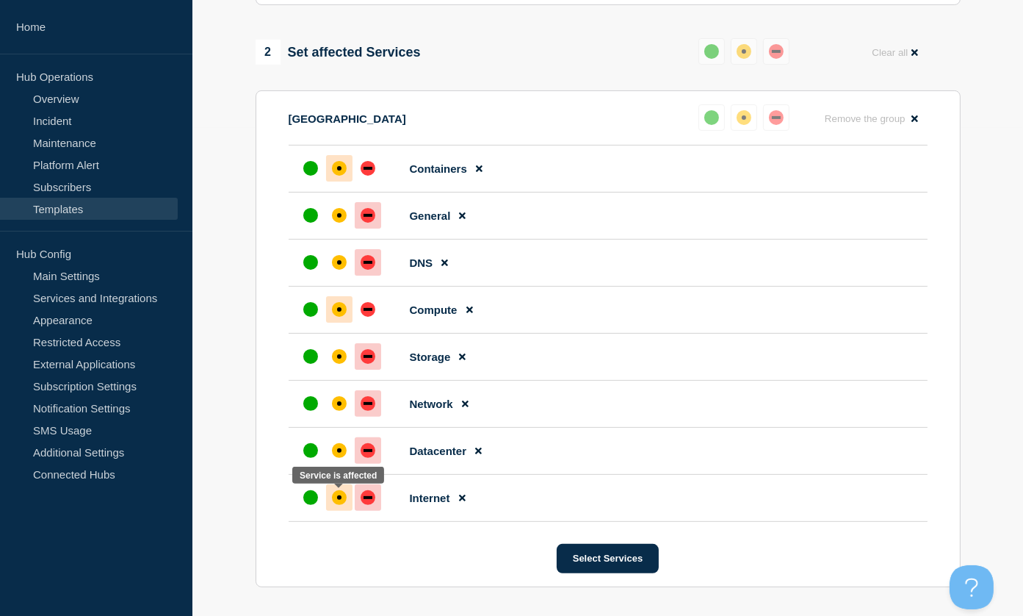
click at [343, 497] on div "affected" at bounding box center [339, 497] width 15 height 15
drag, startPoint x: 915, startPoint y: 125, endPoint x: 810, endPoint y: 156, distance: 109.5
click at [707, 180] on li "Mississauga Reset Remove the group Remove Containers General DNS Compute Storag…" at bounding box center [608, 312] width 639 height 417
click at [883, 129] on button "Remove the group Remove" at bounding box center [872, 118] width 112 height 29
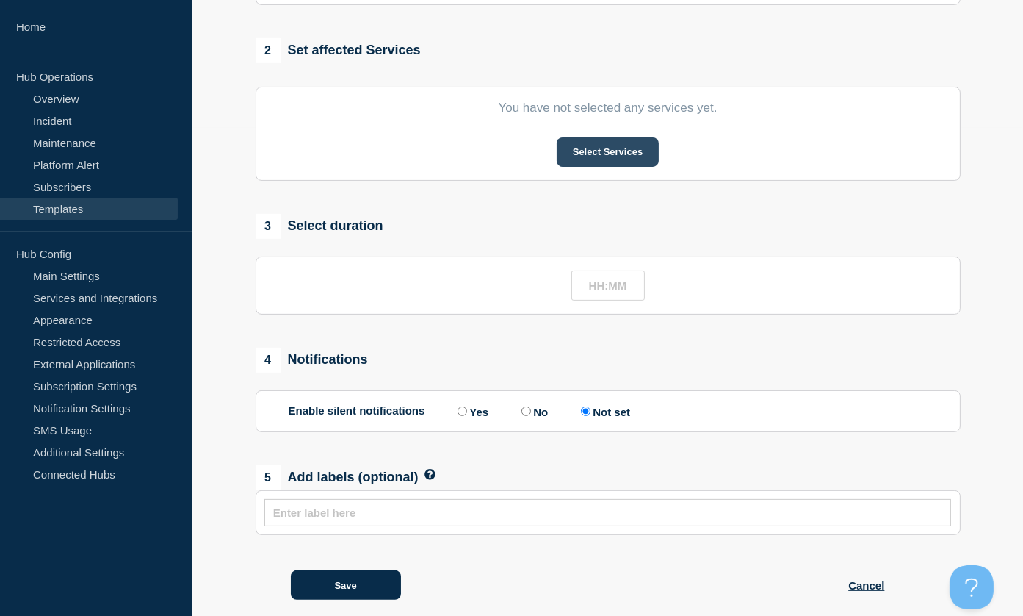
click at [615, 156] on button "Select Services" at bounding box center [608, 151] width 102 height 29
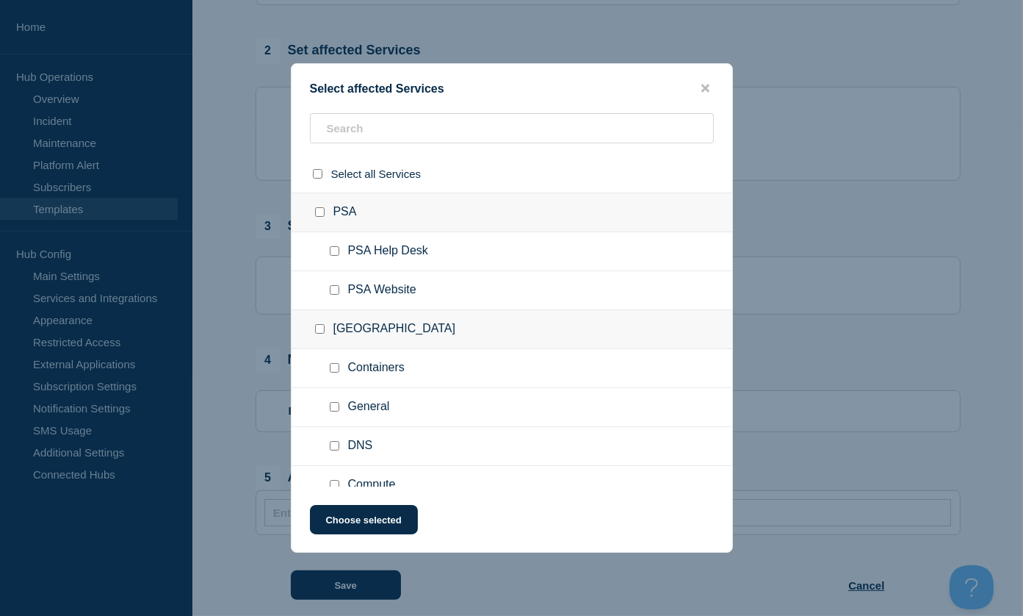
click at [323, 322] on div at bounding box center [322, 329] width 21 height 15
click at [318, 330] on input "Mississauga checkbox" at bounding box center [320, 329] width 10 height 10
checkbox input "true"
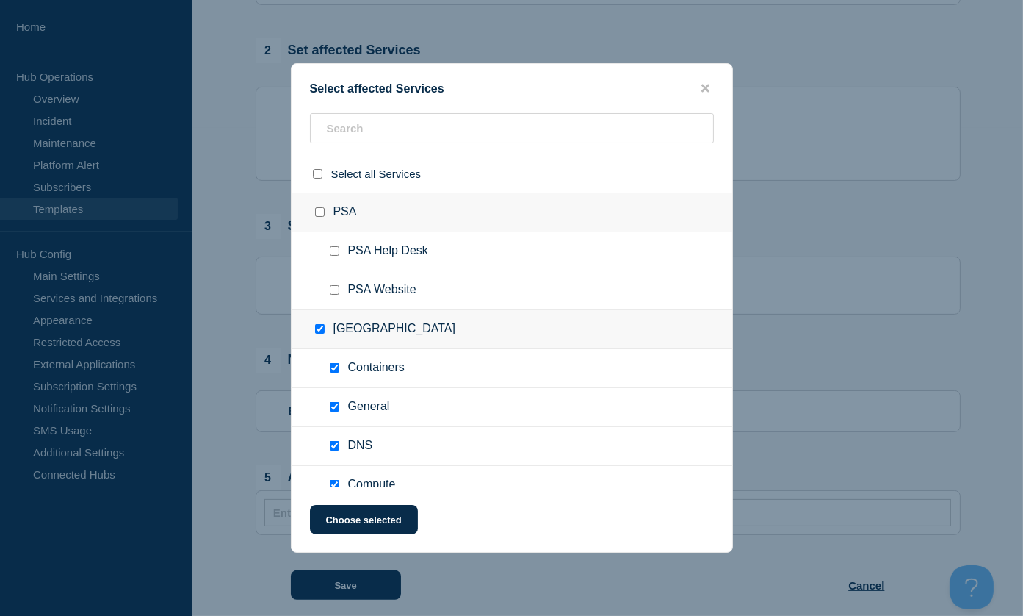
checkbox input "true"
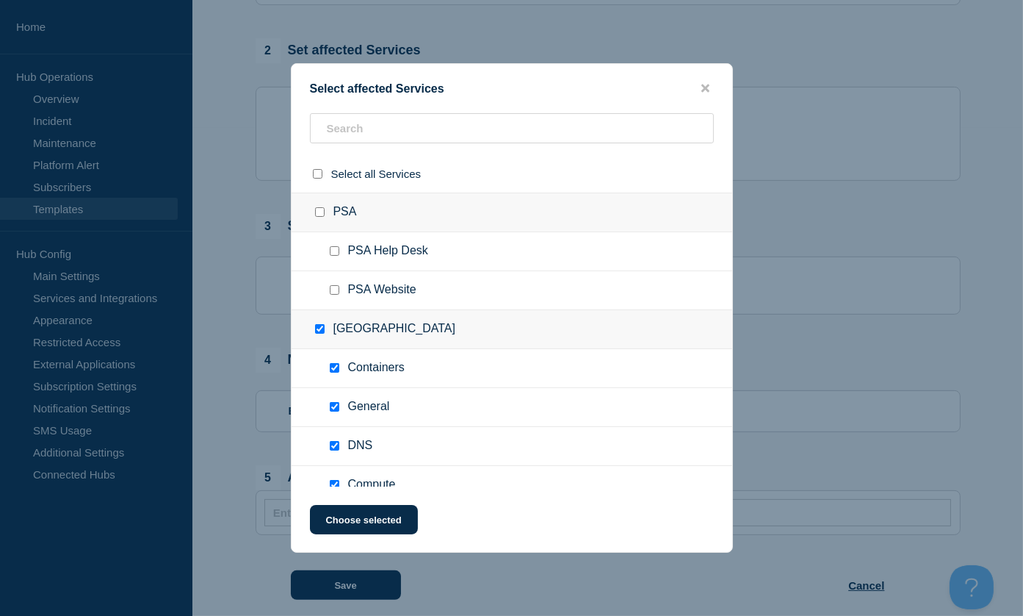
checkbox input "true"
click at [353, 521] on button "Choose selected" at bounding box center [364, 519] width 108 height 29
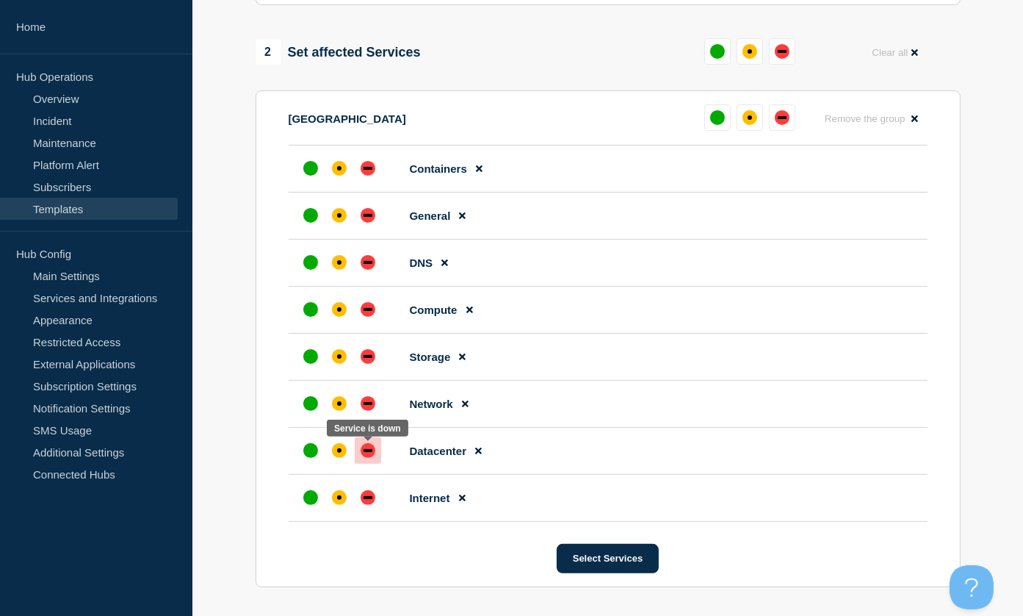
click at [366, 454] on div "down" at bounding box center [368, 450] width 15 height 15
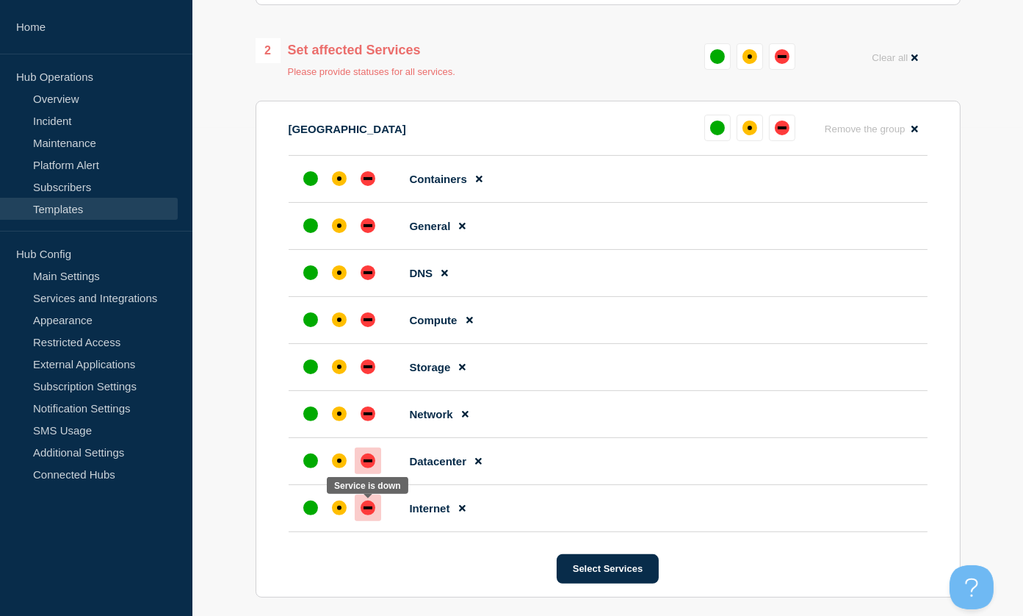
click at [362, 521] on div at bounding box center [368, 507] width 26 height 26
click at [368, 518] on div at bounding box center [368, 507] width 26 height 26
click at [461, 511] on icon at bounding box center [462, 508] width 7 height 7
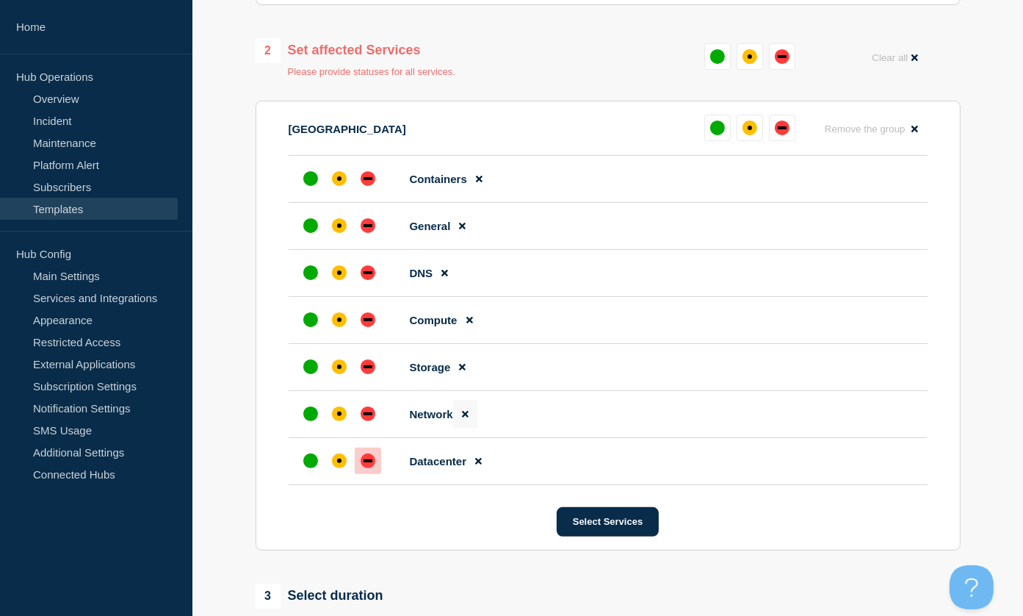
click at [465, 419] on icon at bounding box center [465, 414] width 7 height 10
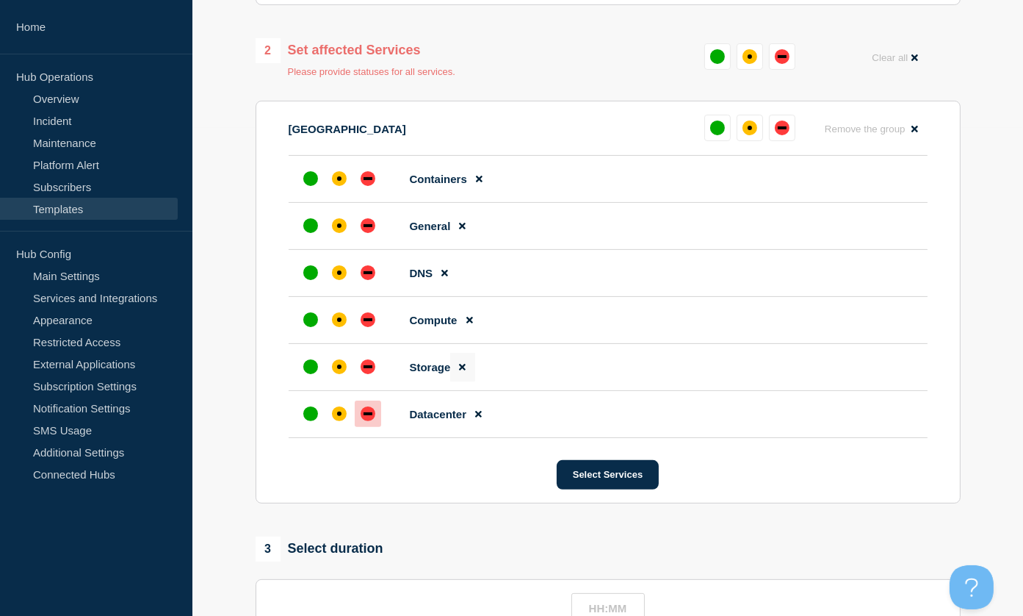
click at [465, 372] on icon at bounding box center [462, 367] width 7 height 10
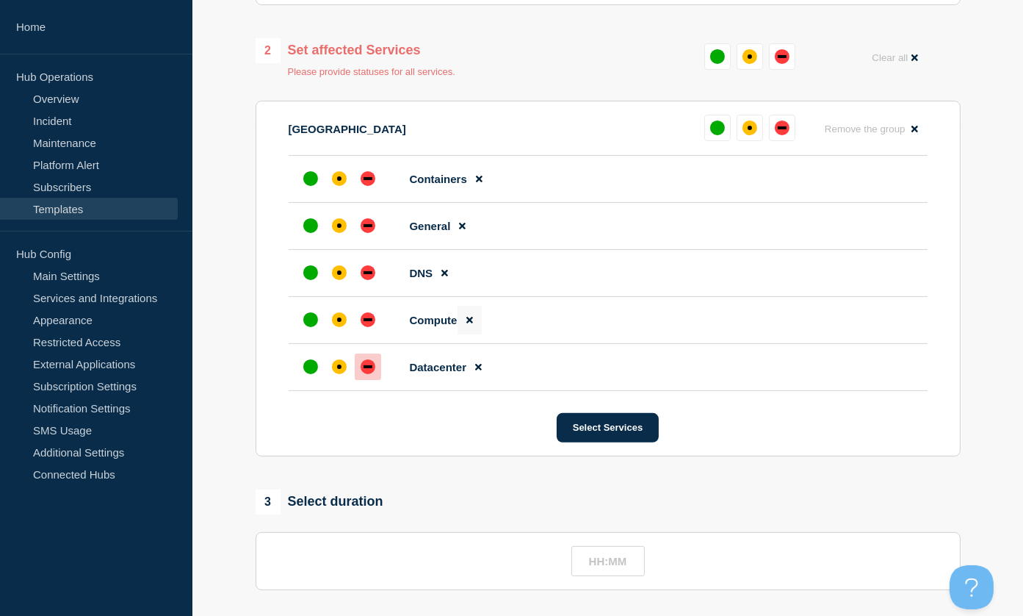
click at [468, 319] on icon at bounding box center [470, 320] width 7 height 10
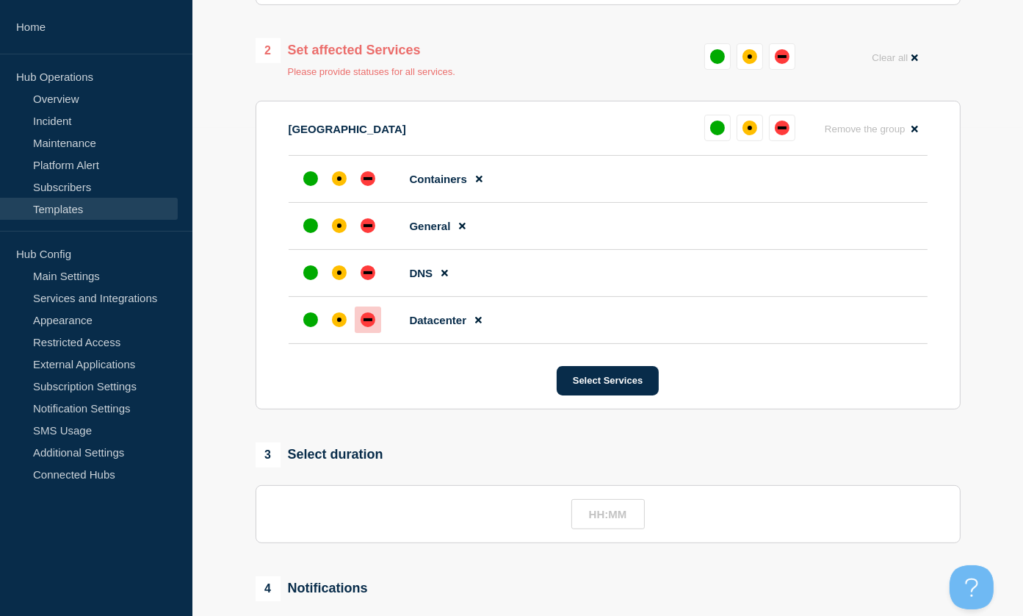
drag, startPoint x: 442, startPoint y: 272, endPoint x: 450, endPoint y: 244, distance: 29.1
click at [443, 270] on icon at bounding box center [445, 273] width 7 height 10
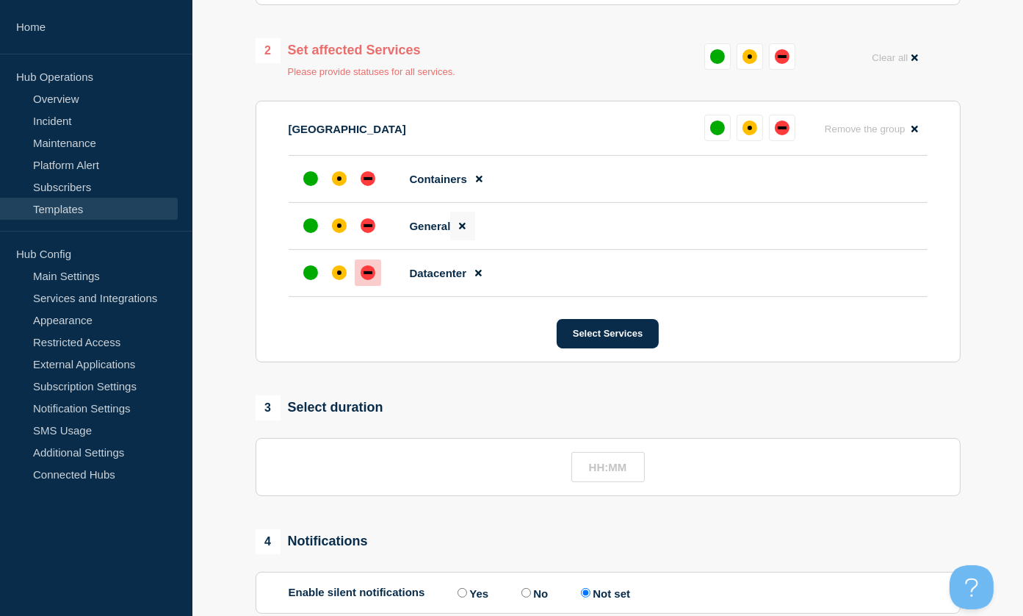
click at [458, 225] on button at bounding box center [462, 226] width 24 height 29
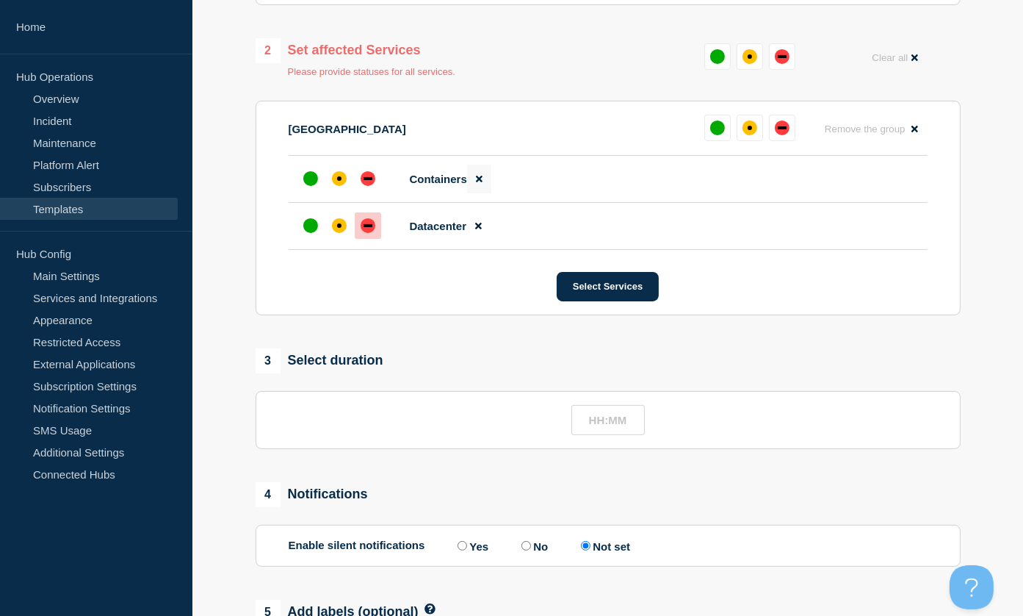
click at [474, 182] on button at bounding box center [479, 179] width 24 height 29
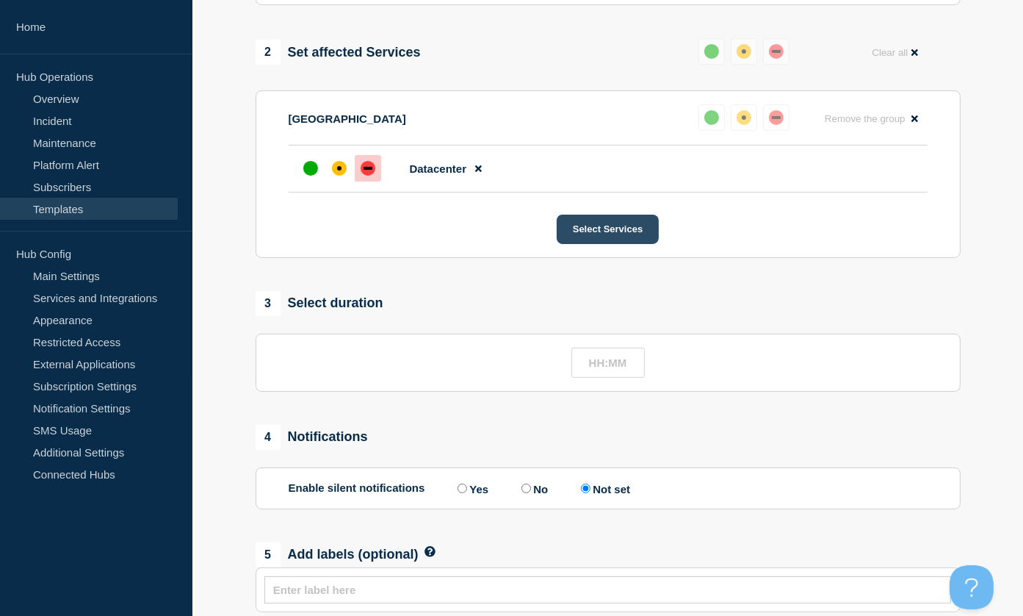
click at [610, 239] on button "Select Services" at bounding box center [608, 229] width 102 height 29
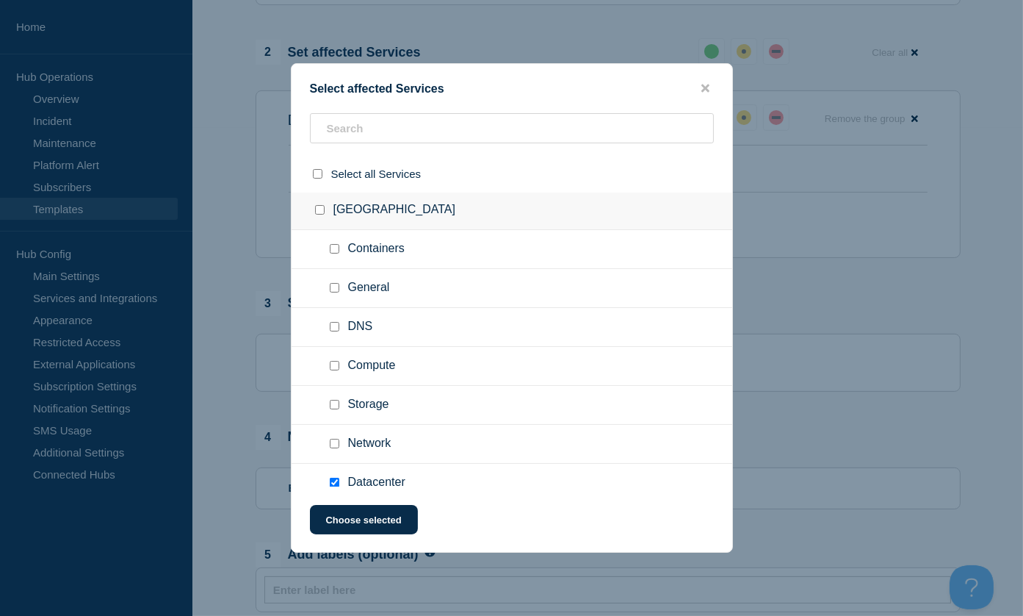
scroll to position [122, 0]
click at [707, 90] on icon "close button" at bounding box center [706, 88] width 8 height 8
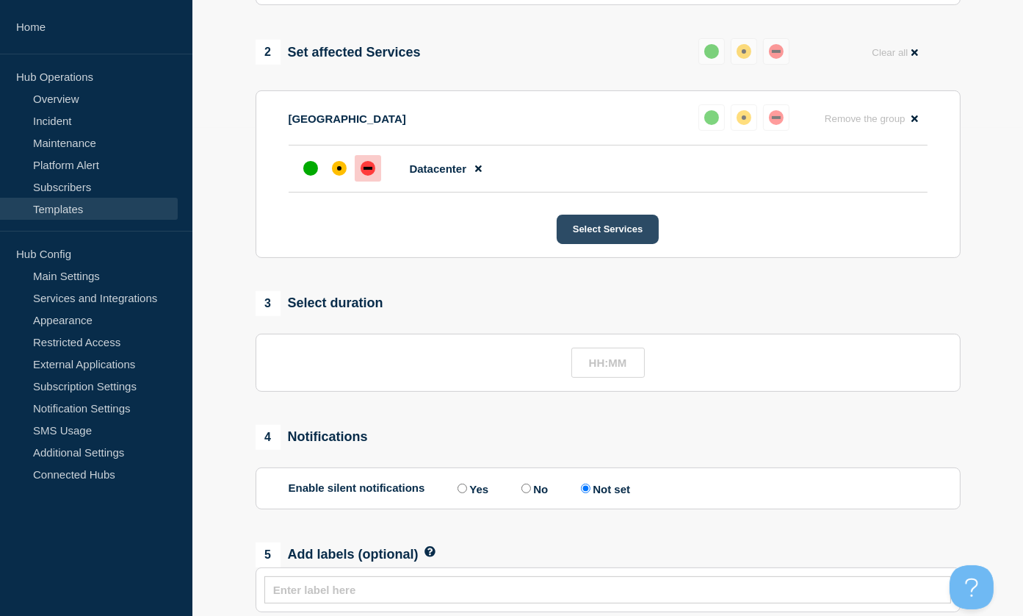
click at [589, 226] on button "Select Services" at bounding box center [608, 229] width 102 height 29
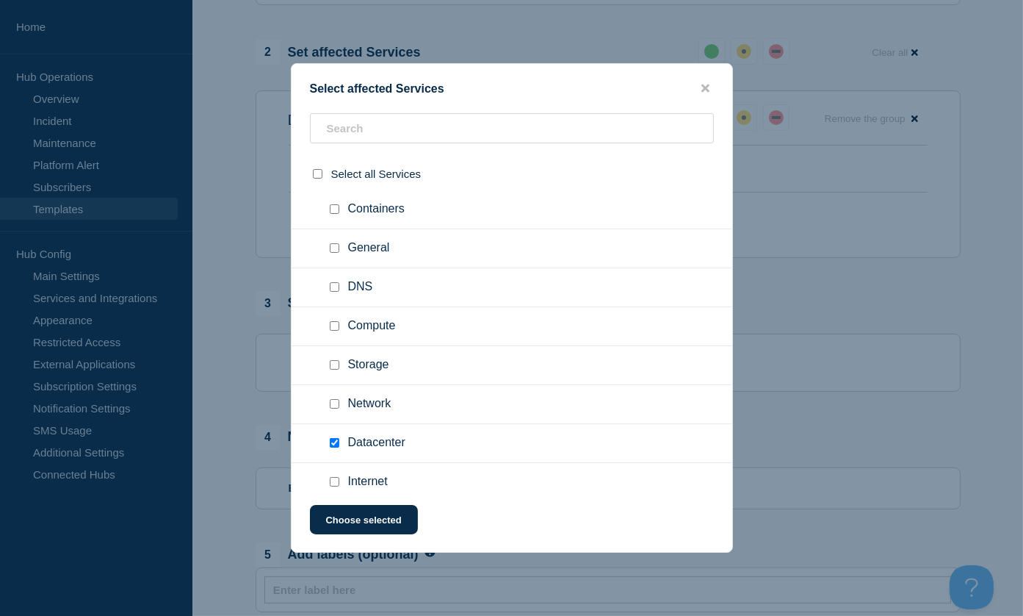
scroll to position [170, 0]
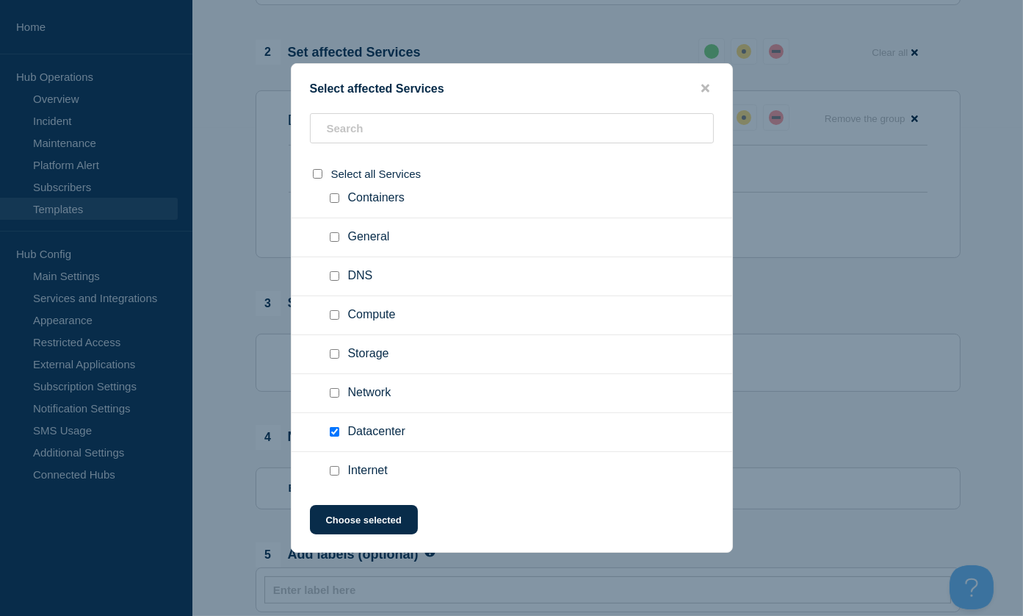
click at [339, 383] on ul "Network" at bounding box center [512, 393] width 441 height 39
click at [338, 392] on input "Network checkbox" at bounding box center [335, 393] width 10 height 10
checkbox input "true"
click at [387, 515] on button "Choose selected" at bounding box center [364, 519] width 108 height 29
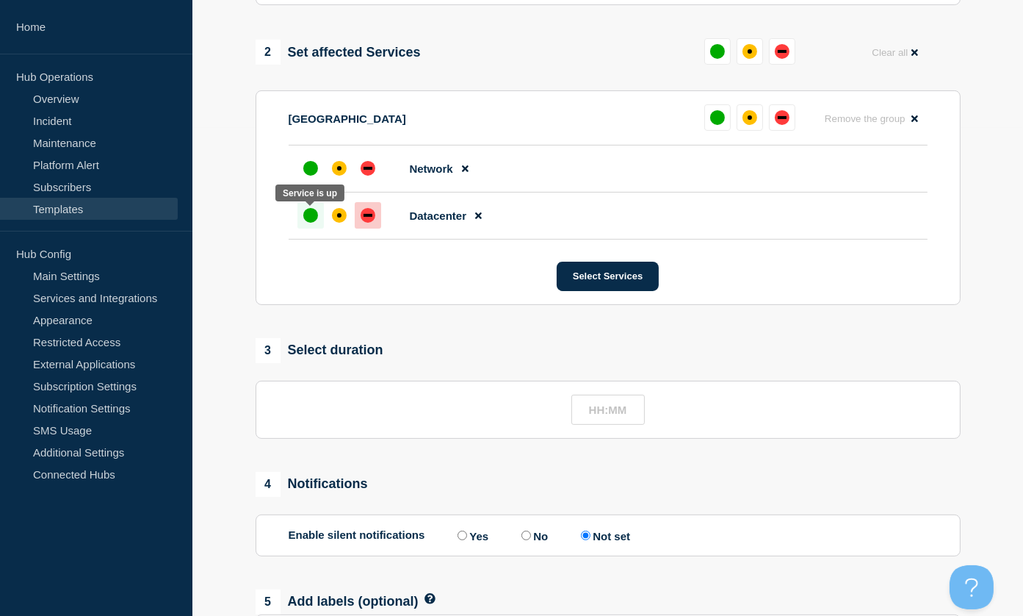
click at [314, 218] on div "up" at bounding box center [310, 215] width 15 height 15
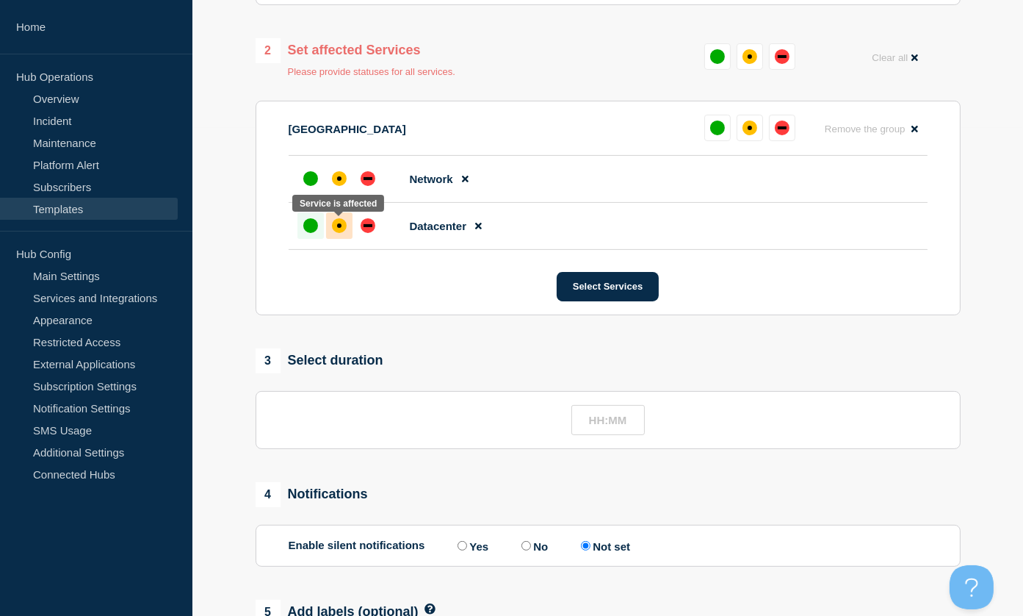
click at [344, 225] on div "affected" at bounding box center [339, 225] width 15 height 15
click at [481, 223] on icon at bounding box center [478, 226] width 7 height 10
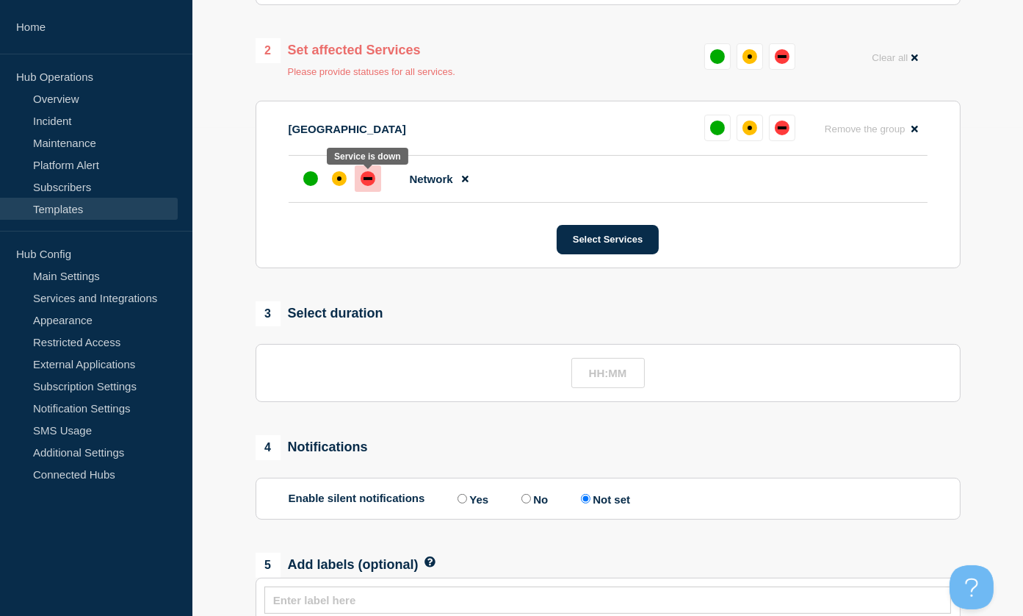
click at [368, 180] on div "down" at bounding box center [368, 178] width 9 height 3
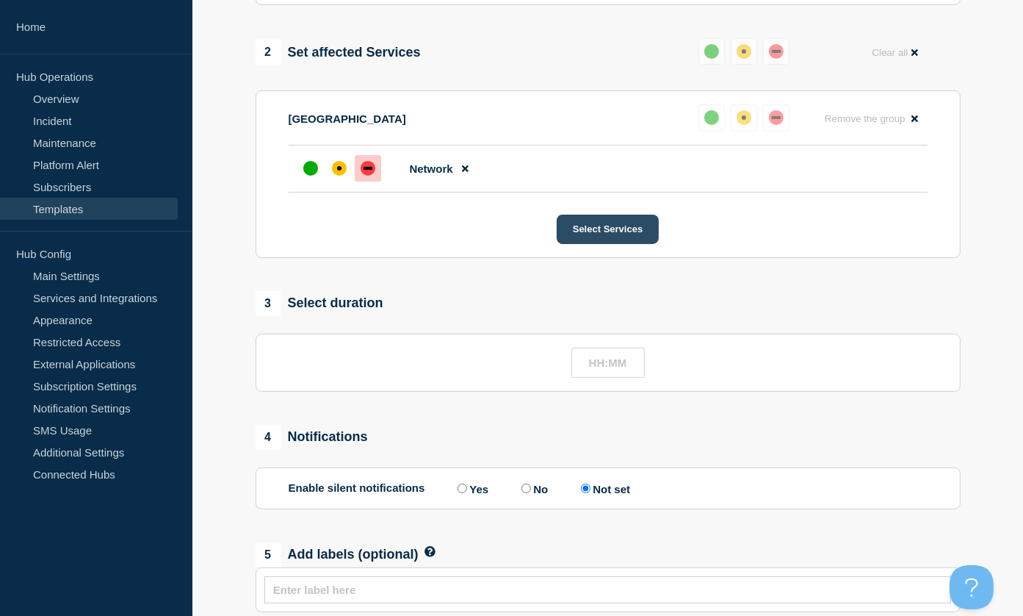
click at [631, 231] on button "Select Services" at bounding box center [608, 229] width 102 height 29
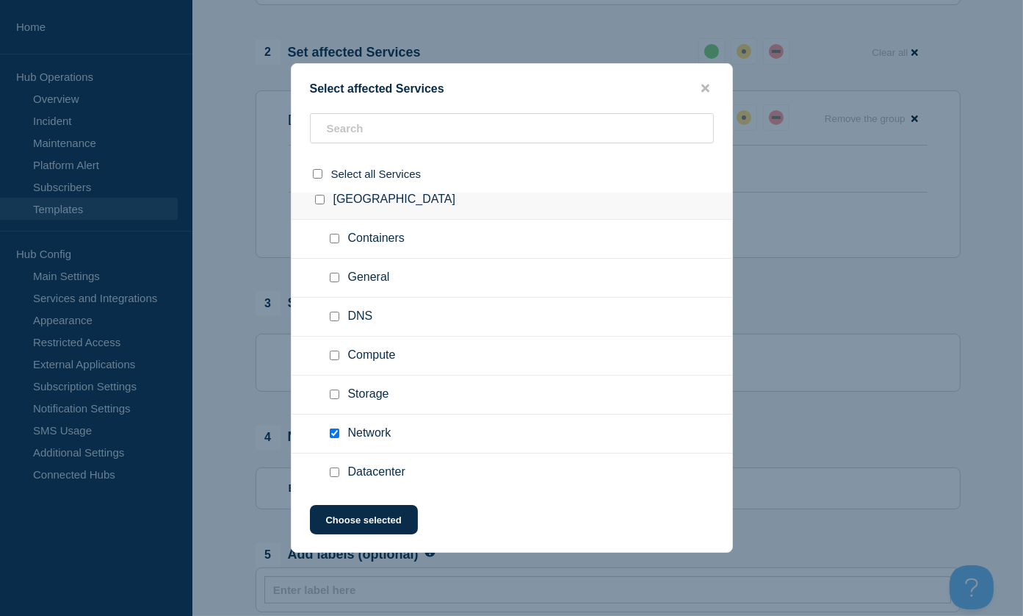
scroll to position [147, 0]
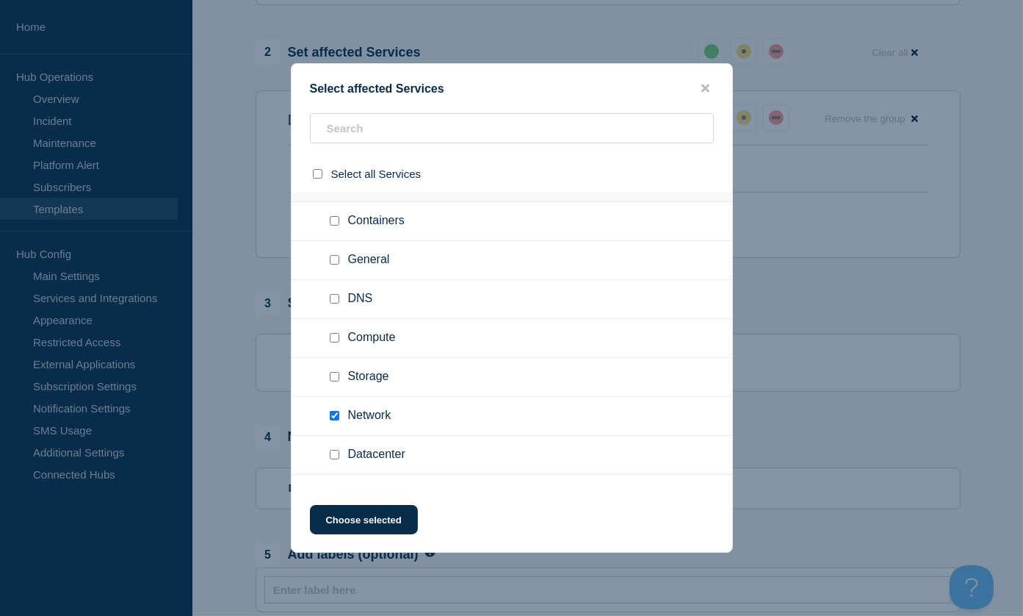
click at [336, 295] on input "DNS checkbox" at bounding box center [335, 299] width 10 height 10
checkbox input "true"
click at [319, 176] on input "select all checkbox" at bounding box center [318, 174] width 10 height 10
checkbox input "true"
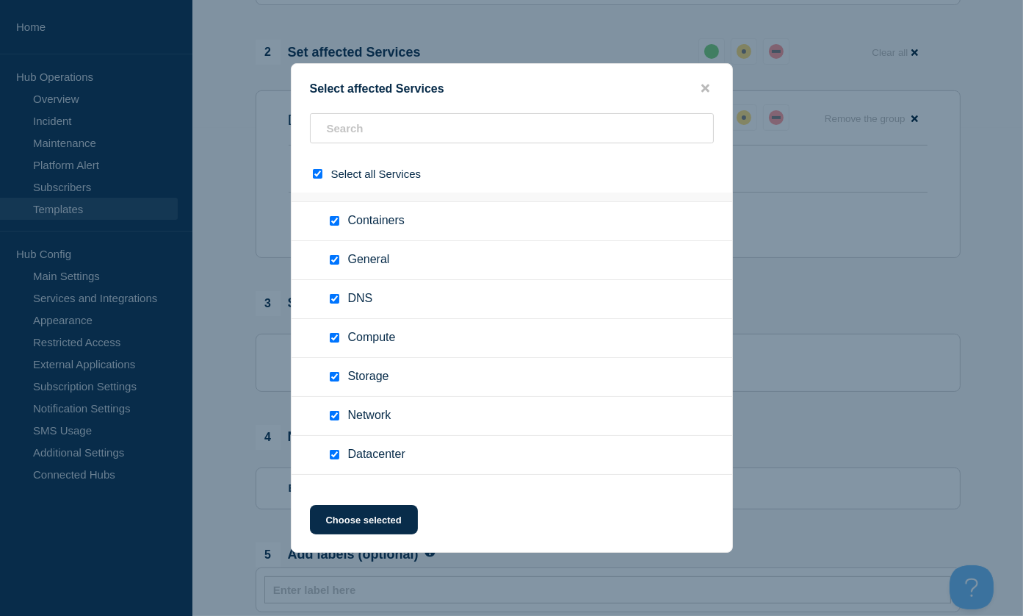
checkbox input "true"
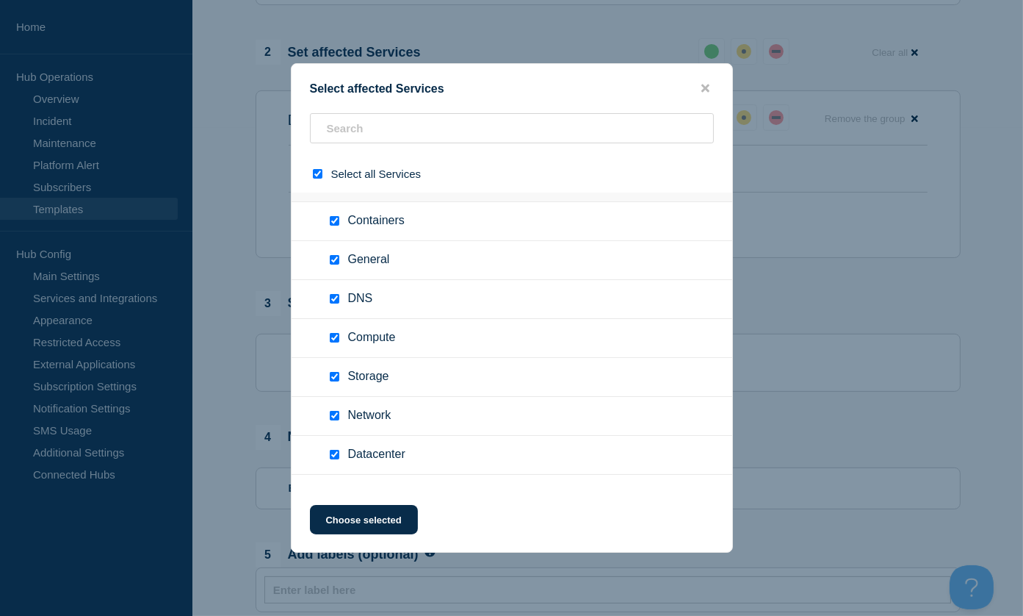
checkbox input "true"
click at [378, 515] on button "Choose selected" at bounding box center [364, 519] width 108 height 29
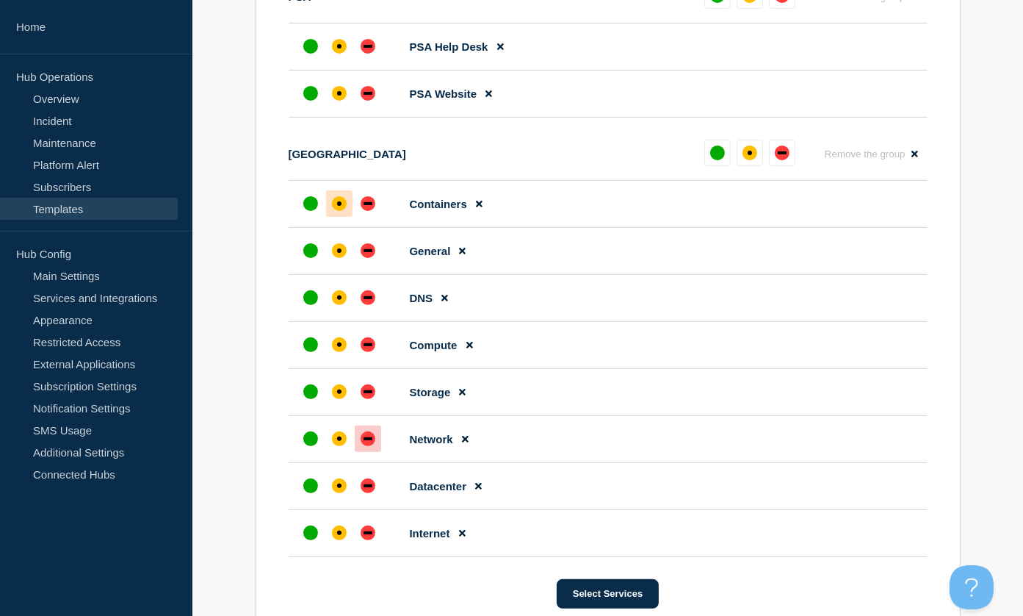
click at [345, 206] on div "affected" at bounding box center [339, 203] width 15 height 15
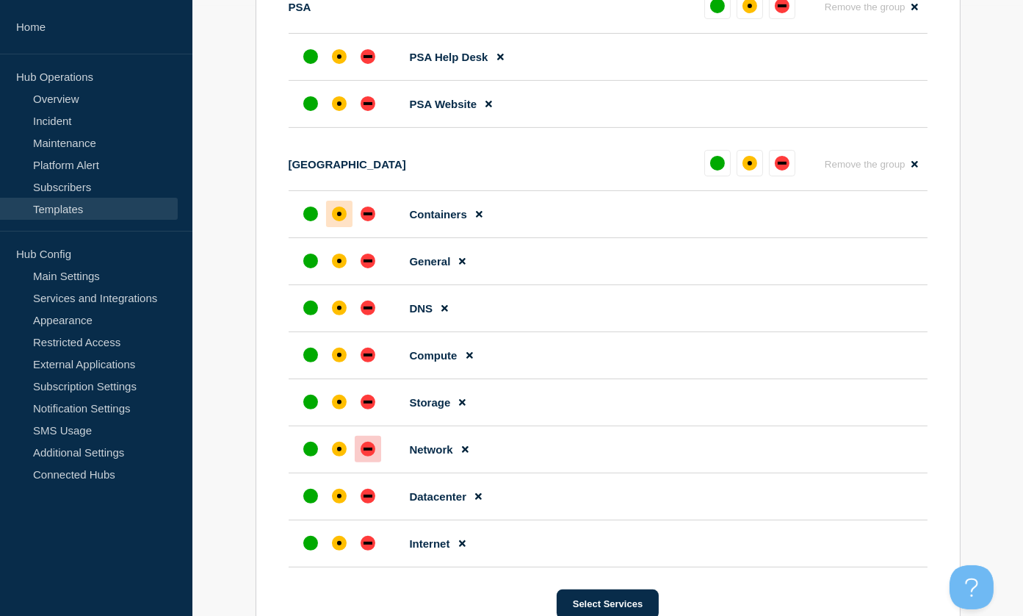
scroll to position [620, 0]
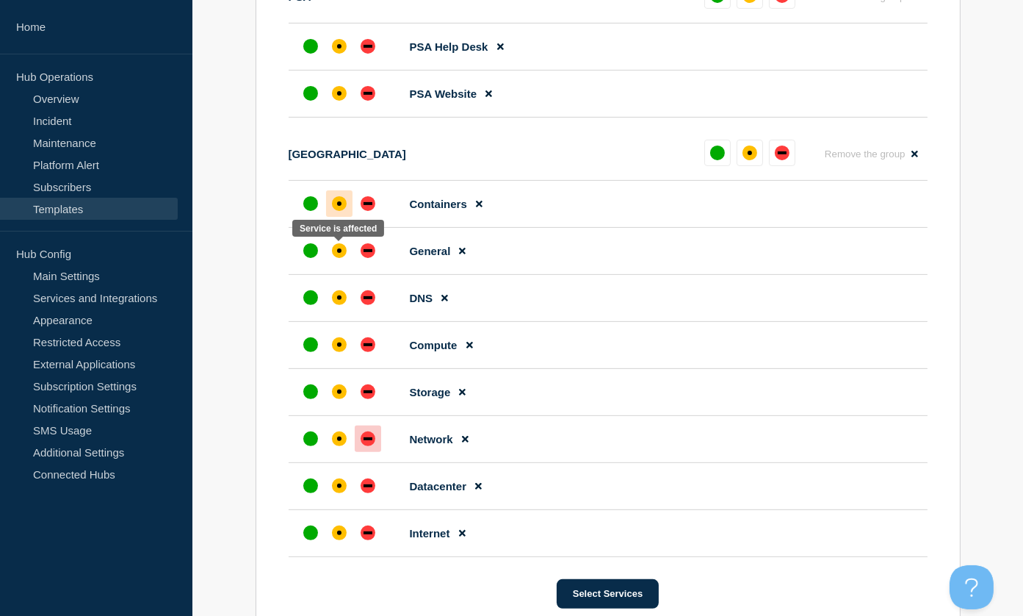
drag, startPoint x: 341, startPoint y: 246, endPoint x: 345, endPoint y: 282, distance: 36.3
click at [341, 247] on div "affected" at bounding box center [339, 250] width 15 height 15
click at [341, 295] on div "affected" at bounding box center [339, 297] width 15 height 15
click at [336, 347] on div "affected" at bounding box center [339, 344] width 15 height 15
click at [335, 391] on div "affected" at bounding box center [339, 391] width 15 height 15
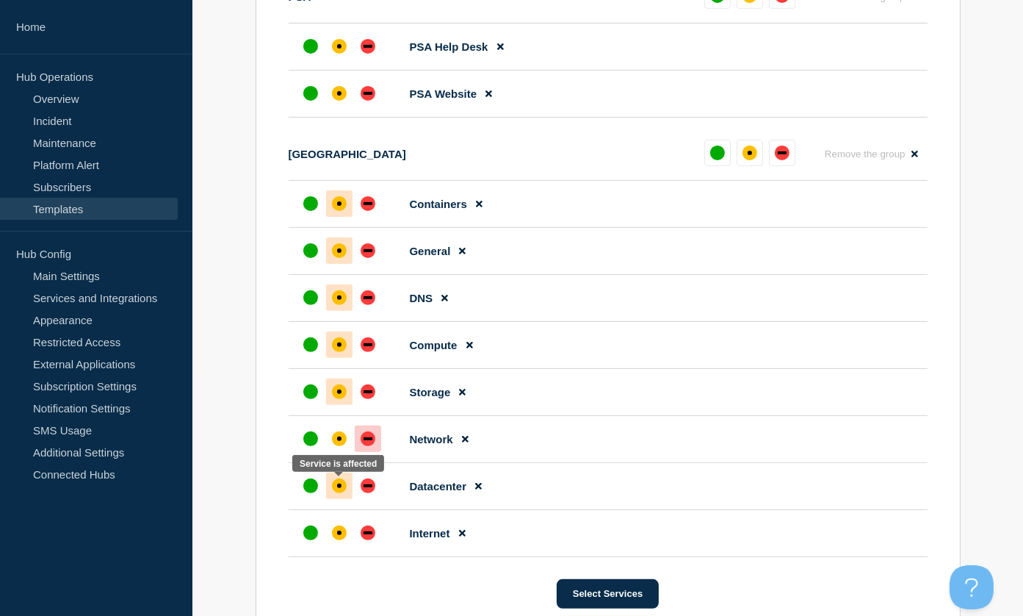
click at [345, 487] on div "affected" at bounding box center [339, 485] width 15 height 15
click at [335, 533] on div "affected" at bounding box center [339, 532] width 15 height 15
click at [365, 480] on div "down" at bounding box center [368, 485] width 15 height 15
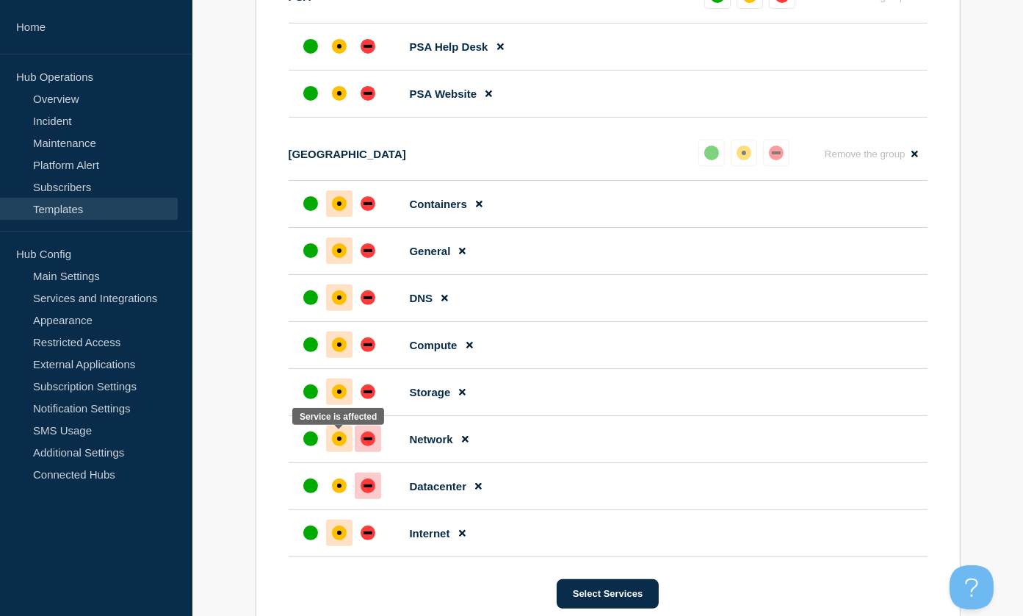
click at [341, 441] on div "affected" at bounding box center [339, 438] width 15 height 15
click at [314, 388] on div "up" at bounding box center [310, 391] width 15 height 15
